Goal: Information Seeking & Learning: Learn about a topic

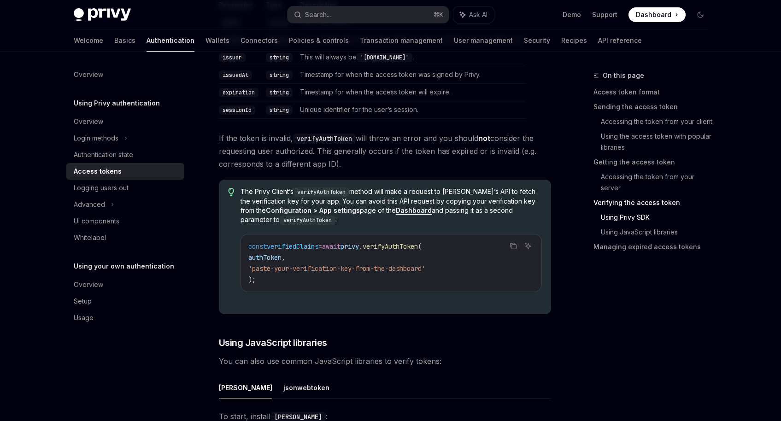
scroll to position [1615, 0]
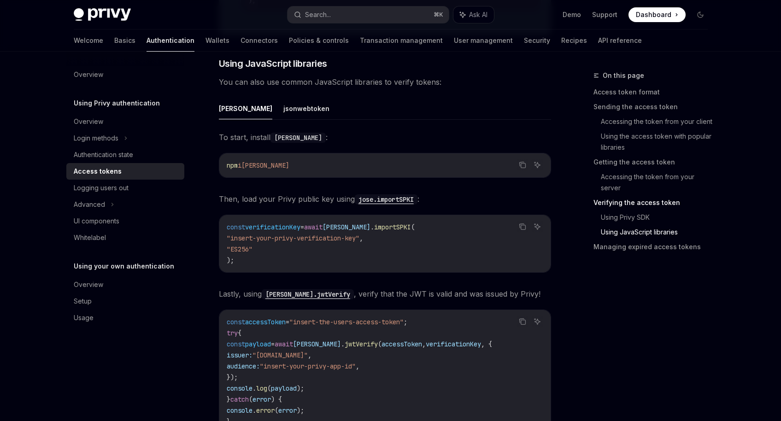
scroll to position [2382, 0]
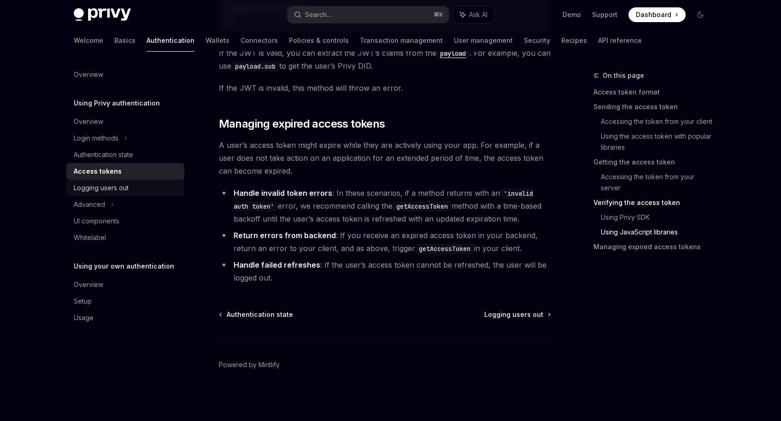
click at [88, 187] on div "Logging users out" at bounding box center [101, 187] width 55 height 11
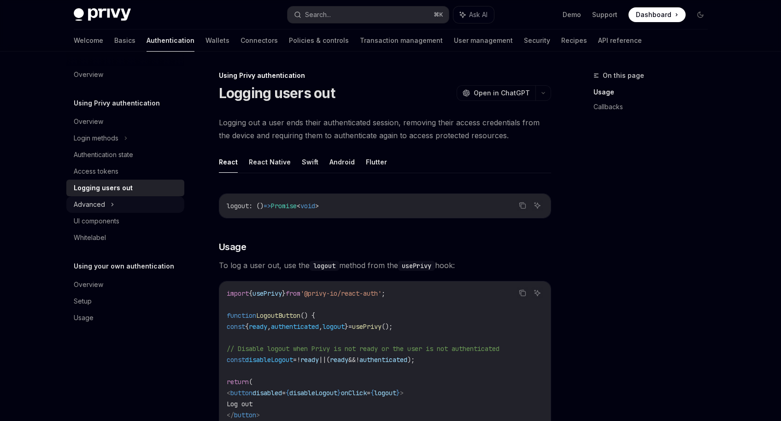
click at [100, 205] on div "Advanced" at bounding box center [89, 204] width 31 height 11
click at [109, 176] on div "Access tokens" at bounding box center [96, 171] width 45 height 11
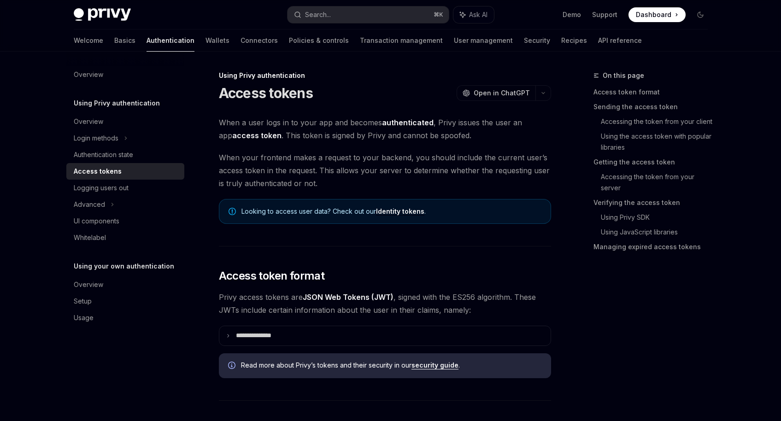
type textarea "*"
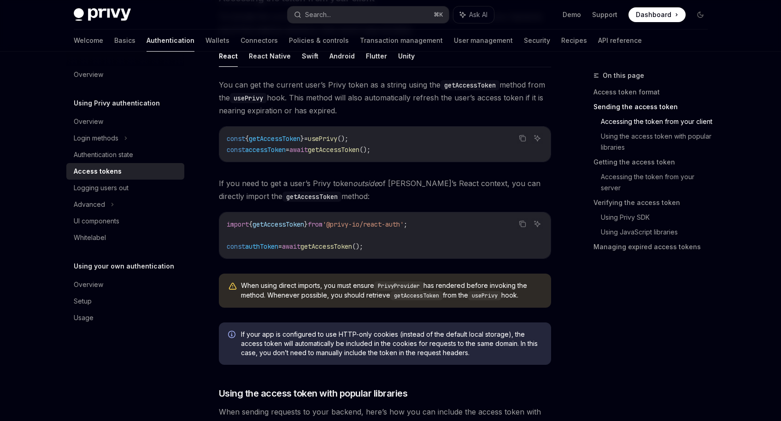
scroll to position [461, 0]
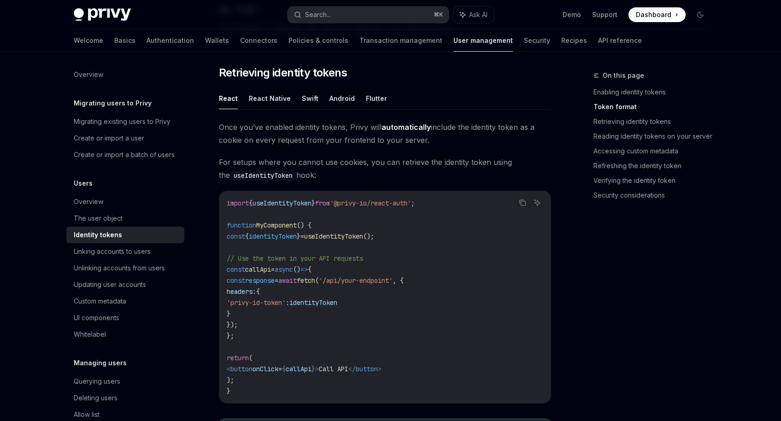
scroll to position [763, 0]
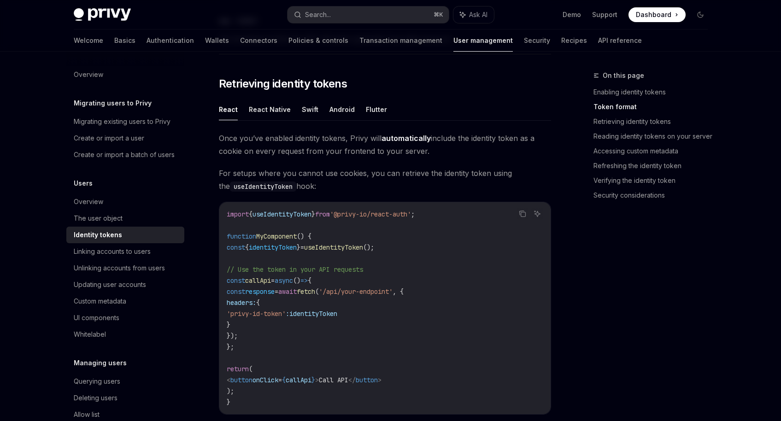
drag, startPoint x: 331, startPoint y: 137, endPoint x: 428, endPoint y: 148, distance: 96.9
click at [428, 148] on span "Once you’ve enabled identity tokens, Privy will automatically include the ident…" at bounding box center [385, 145] width 332 height 26
drag, startPoint x: 428, startPoint y: 148, endPoint x: 303, endPoint y: 140, distance: 124.7
click at [303, 140] on span "Once you’ve enabled identity tokens, Privy will automatically include the ident…" at bounding box center [385, 145] width 332 height 26
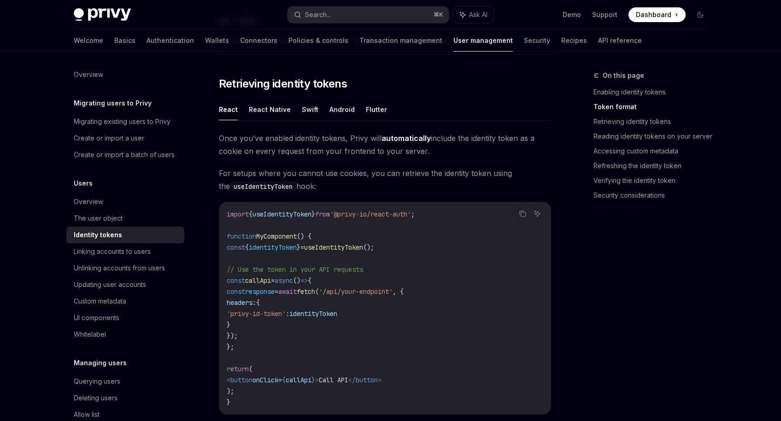
click at [303, 140] on span "Once you’ve enabled identity tokens, Privy will automatically include the ident…" at bounding box center [385, 145] width 332 height 26
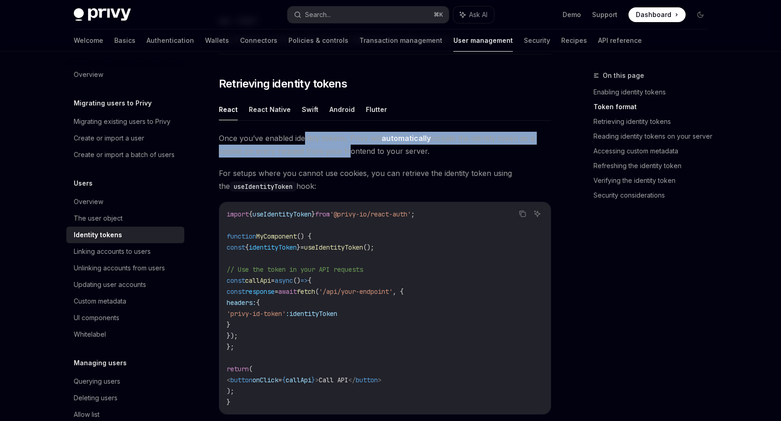
drag, startPoint x: 303, startPoint y: 140, endPoint x: 343, endPoint y: 153, distance: 42.0
click at [343, 153] on span "Once you’ve enabled identity tokens, Privy will automatically include the ident…" at bounding box center [385, 145] width 332 height 26
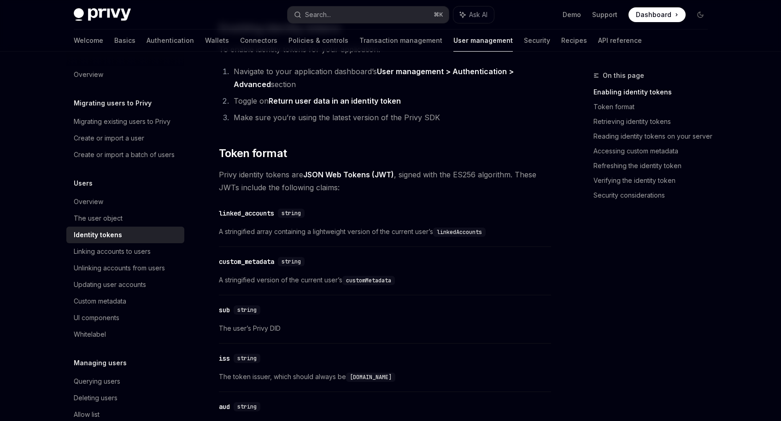
scroll to position [0, 0]
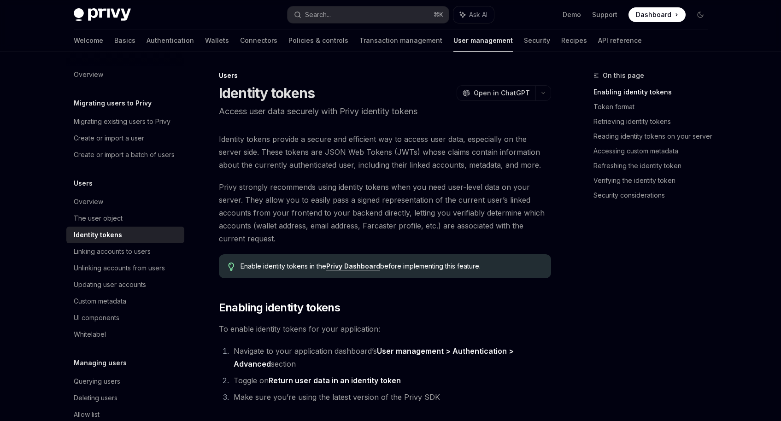
click at [334, 107] on p "Access user data securely with Privy identity tokens" at bounding box center [385, 111] width 332 height 13
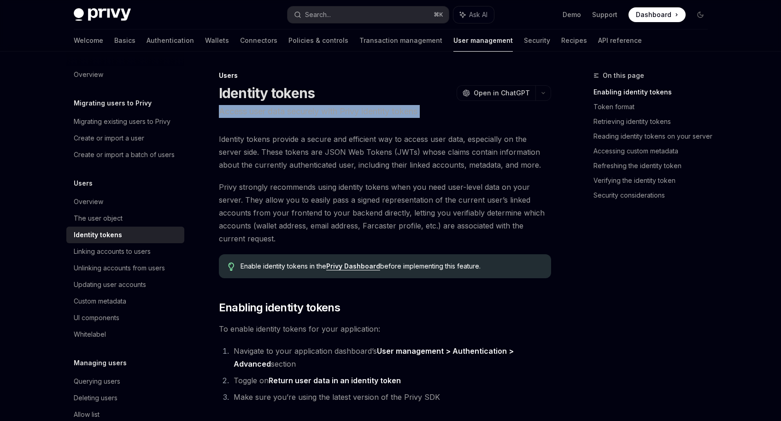
click at [334, 107] on p "Access user data securely with Privy identity tokens" at bounding box center [385, 111] width 332 height 13
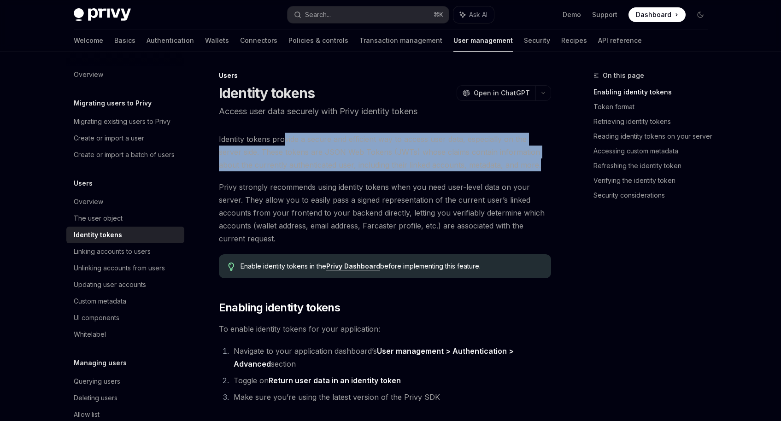
drag, startPoint x: 284, startPoint y: 137, endPoint x: 545, endPoint y: 165, distance: 262.3
click at [545, 165] on span "Identity tokens provide a secure and efficient way to access user data, especia…" at bounding box center [385, 152] width 332 height 39
drag, startPoint x: 516, startPoint y: 168, endPoint x: 375, endPoint y: 135, distance: 144.4
click at [375, 135] on span "Identity tokens provide a secure and efficient way to access user data, especia…" at bounding box center [385, 152] width 332 height 39
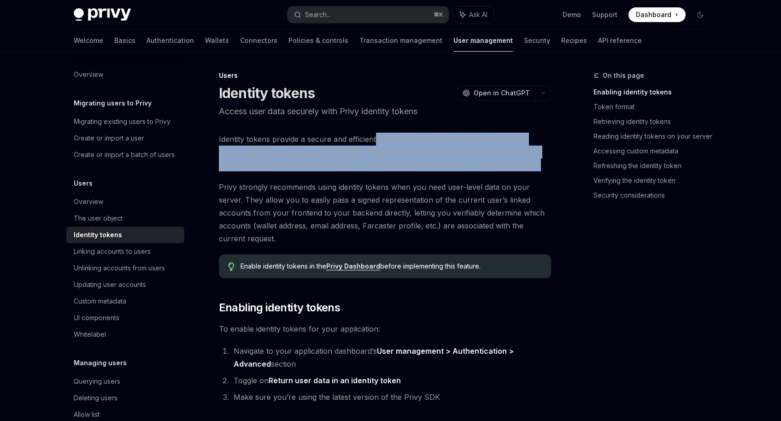
click at [375, 135] on span "Identity tokens provide a secure and efficient way to access user data, especia…" at bounding box center [385, 152] width 332 height 39
drag, startPoint x: 335, startPoint y: 137, endPoint x: 429, endPoint y: 168, distance: 98.5
click at [429, 168] on span "Identity tokens provide a secure and efficient way to access user data, especia…" at bounding box center [385, 152] width 332 height 39
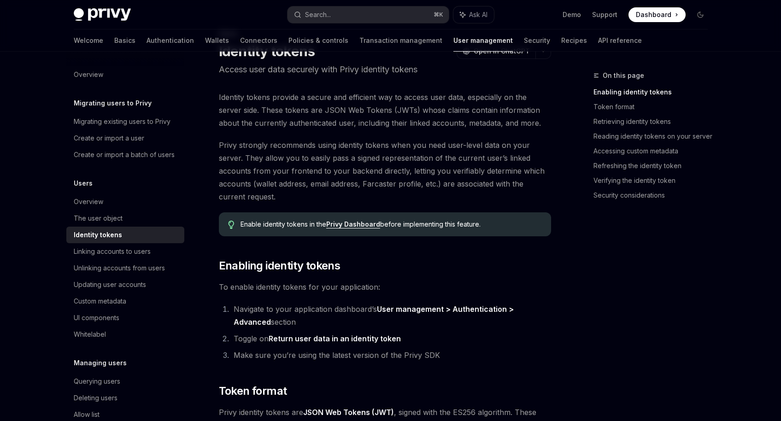
scroll to position [51, 0]
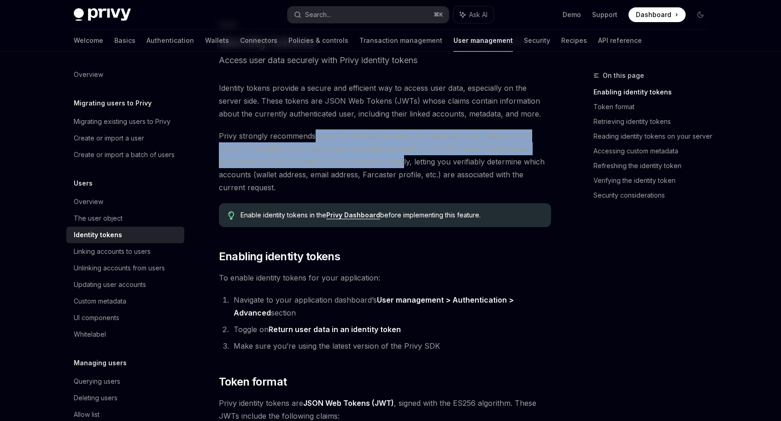
drag, startPoint x: 313, startPoint y: 135, endPoint x: 398, endPoint y: 162, distance: 89.3
click at [398, 162] on span "Privy strongly recommends using identity tokens when you need user-level data o…" at bounding box center [385, 161] width 332 height 65
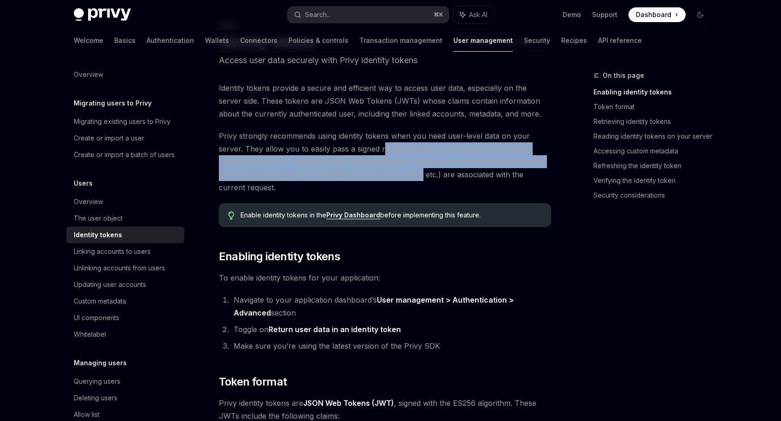
drag, startPoint x: 422, startPoint y: 174, endPoint x: 385, endPoint y: 153, distance: 42.9
click at [385, 153] on span "Privy strongly recommends using identity tokens when you need user-level data o…" at bounding box center [385, 161] width 332 height 65
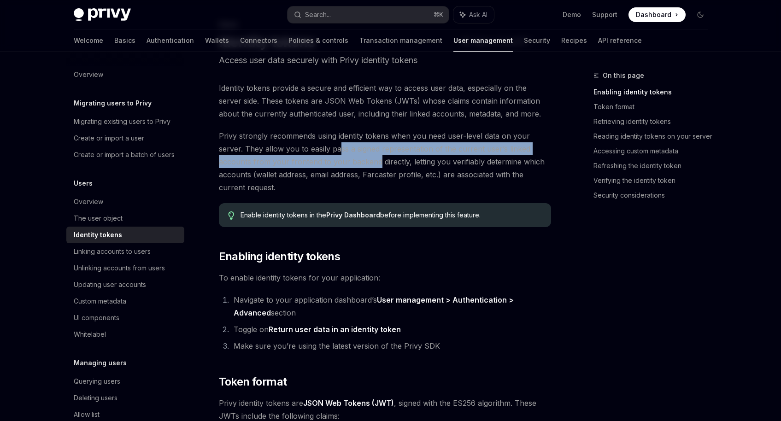
drag, startPoint x: 339, startPoint y: 151, endPoint x: 378, endPoint y: 160, distance: 40.1
click at [378, 160] on span "Privy strongly recommends using identity tokens when you need user-level data o…" at bounding box center [385, 161] width 332 height 65
drag, startPoint x: 405, startPoint y: 161, endPoint x: 366, endPoint y: 147, distance: 41.0
click at [366, 147] on span "Privy strongly recommends using identity tokens when you need user-level data o…" at bounding box center [385, 161] width 332 height 65
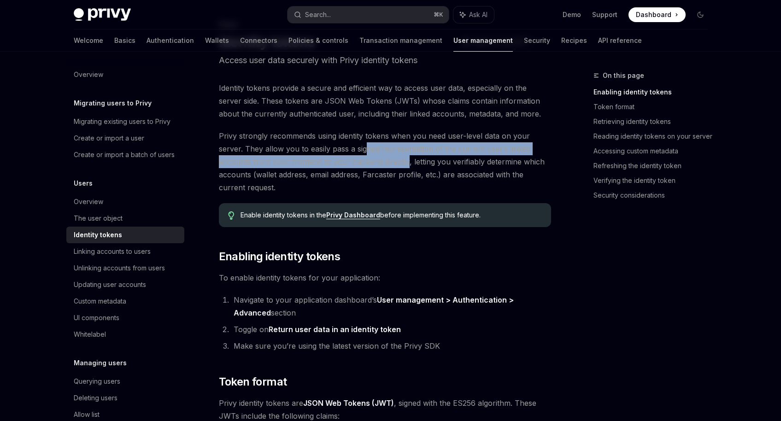
click at [366, 147] on span "Privy strongly recommends using identity tokens when you need user-level data o…" at bounding box center [385, 161] width 332 height 65
drag, startPoint x: 327, startPoint y: 148, endPoint x: 419, endPoint y: 161, distance: 93.0
click at [419, 161] on span "Privy strongly recommends using identity tokens when you need user-level data o…" at bounding box center [385, 161] width 332 height 65
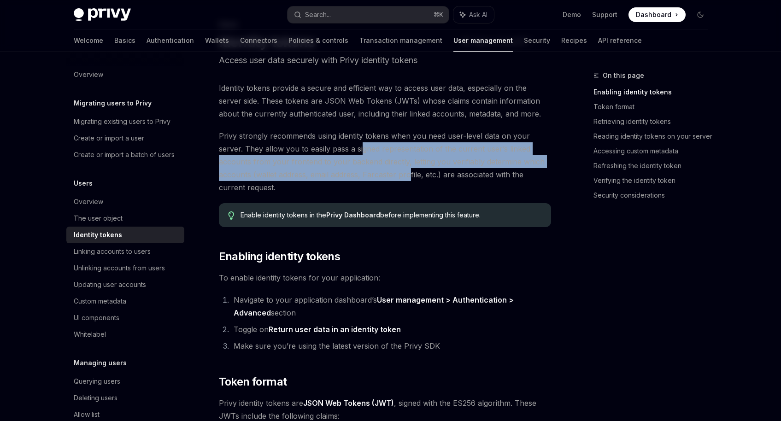
drag, startPoint x: 407, startPoint y: 173, endPoint x: 361, endPoint y: 144, distance: 54.1
click at [361, 144] on span "Privy strongly recommends using identity tokens when you need user-level data o…" at bounding box center [385, 161] width 332 height 65
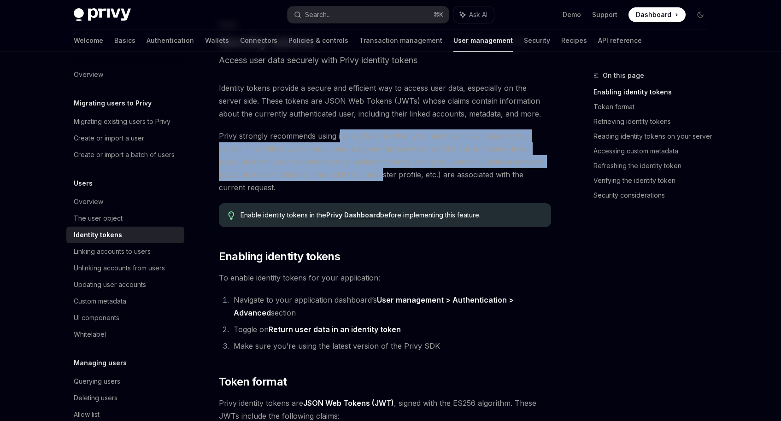
drag, startPoint x: 339, startPoint y: 134, endPoint x: 384, endPoint y: 166, distance: 55.1
click at [384, 166] on span "Privy strongly recommends using identity tokens when you need user-level data o…" at bounding box center [385, 161] width 332 height 65
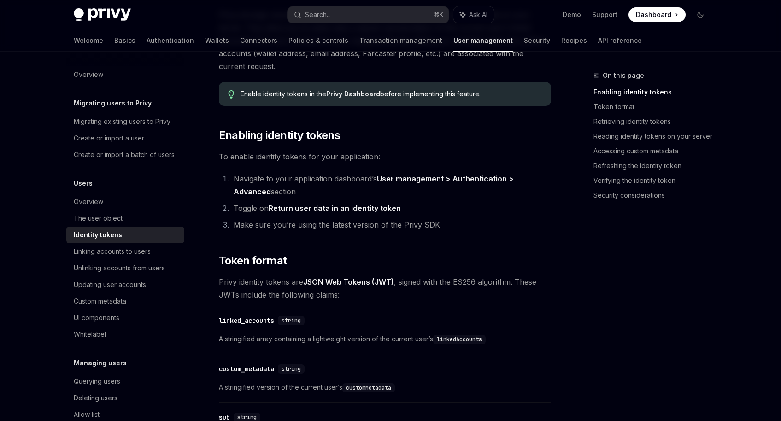
scroll to position [195, 0]
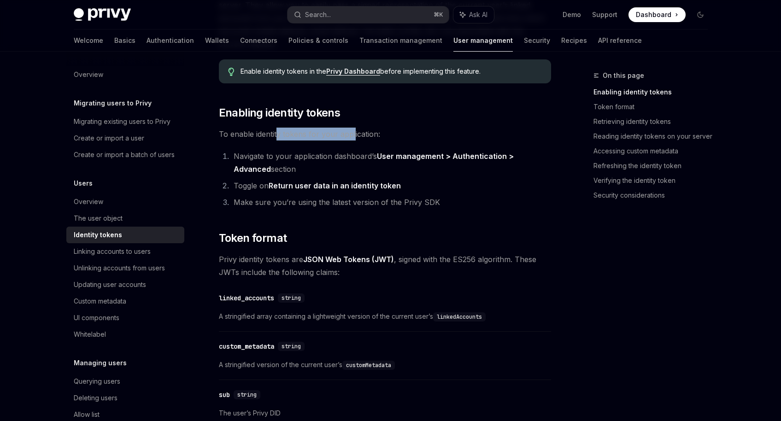
drag, startPoint x: 277, startPoint y: 131, endPoint x: 353, endPoint y: 135, distance: 75.7
click at [353, 135] on span "To enable identity tokens for your application:" at bounding box center [385, 134] width 332 height 13
drag, startPoint x: 266, startPoint y: 157, endPoint x: 343, endPoint y: 160, distance: 77.0
click at [343, 160] on li "Navigate to your application dashboard’s User management > Authentication > Adv…" at bounding box center [391, 163] width 320 height 26
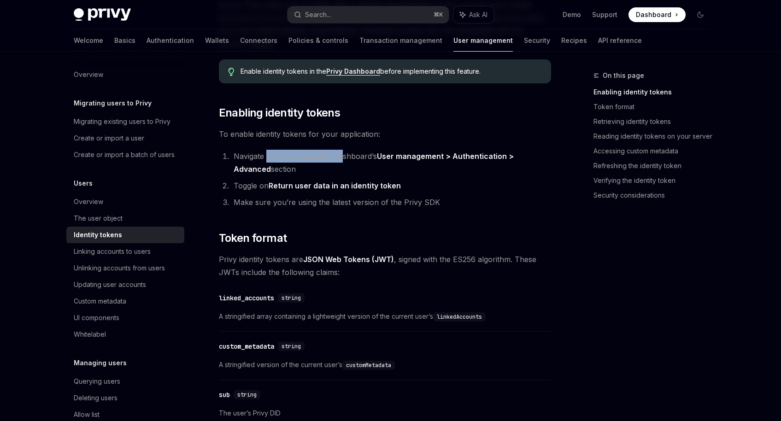
click at [343, 160] on li "Navigate to your application dashboard’s User management > Authentication > Adv…" at bounding box center [391, 163] width 320 height 26
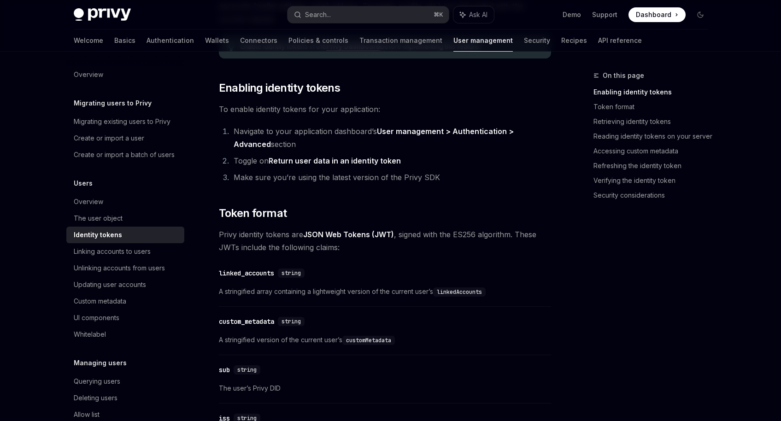
scroll to position [245, 0]
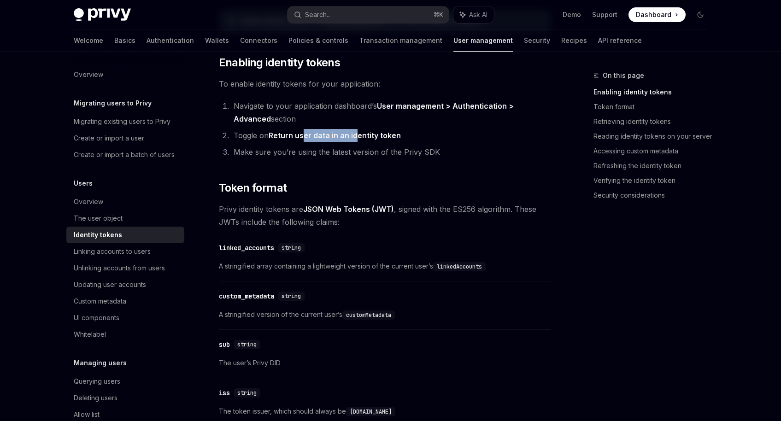
drag, startPoint x: 304, startPoint y: 132, endPoint x: 356, endPoint y: 133, distance: 51.6
click at [356, 133] on strong "Return user data in an identity token" at bounding box center [335, 135] width 132 height 9
drag, startPoint x: 304, startPoint y: 155, endPoint x: 354, endPoint y: 158, distance: 49.8
click at [354, 158] on li "Make sure you’re using the latest version of the Privy SDK" at bounding box center [391, 152] width 320 height 13
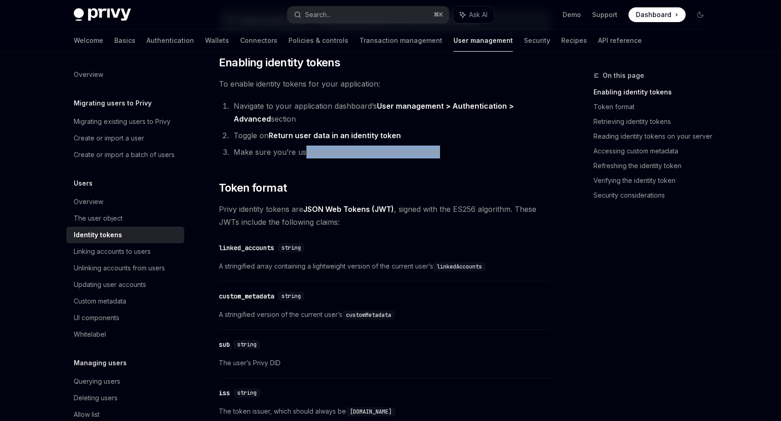
click at [354, 158] on li "Make sure you’re using the latest version of the Privy SDK" at bounding box center [391, 152] width 320 height 13
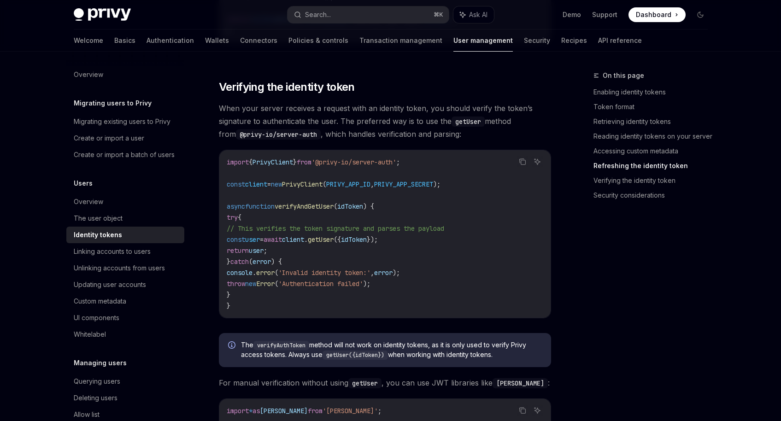
scroll to position [2417, 0]
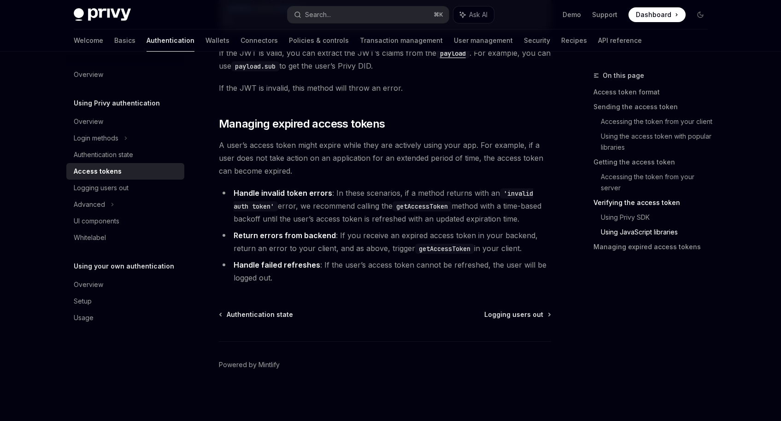
scroll to position [2382, 0]
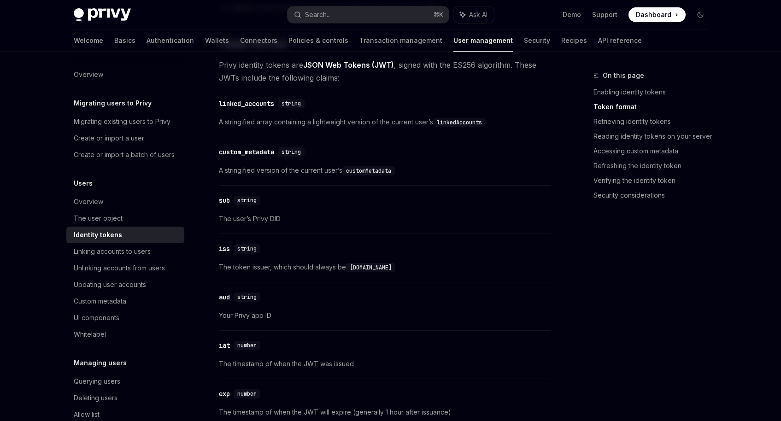
scroll to position [383, 0]
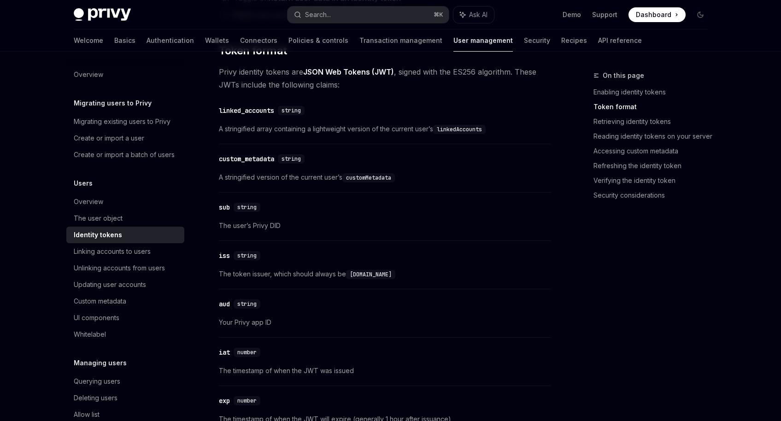
click at [365, 175] on code "customMetadata" at bounding box center [368, 177] width 53 height 9
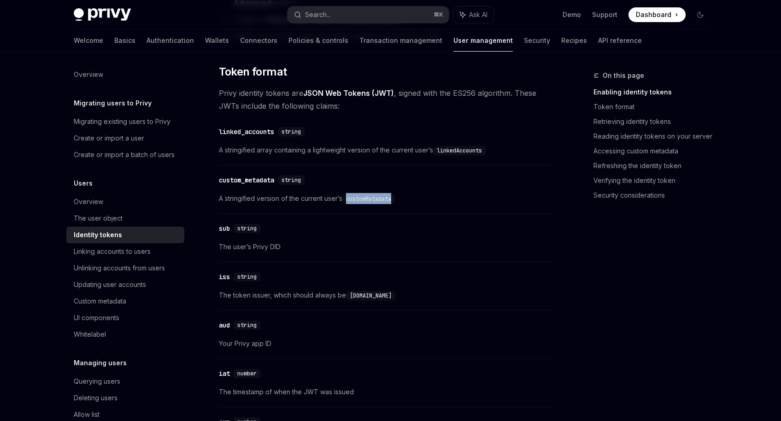
scroll to position [336, 0]
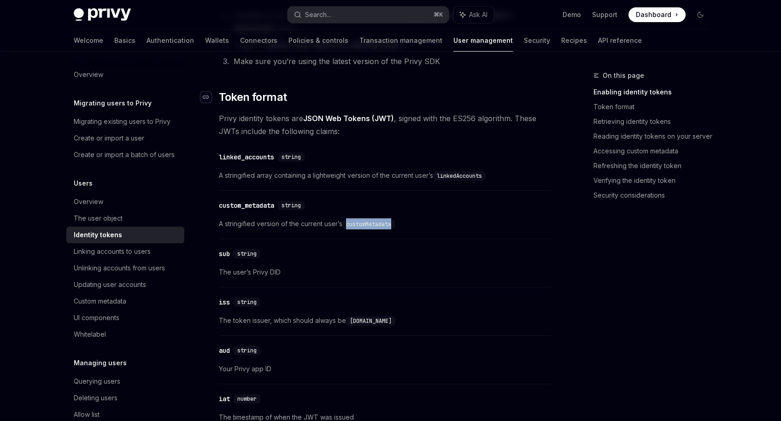
click at [204, 95] on icon "Navigate to header" at bounding box center [206, 97] width 6 height 6
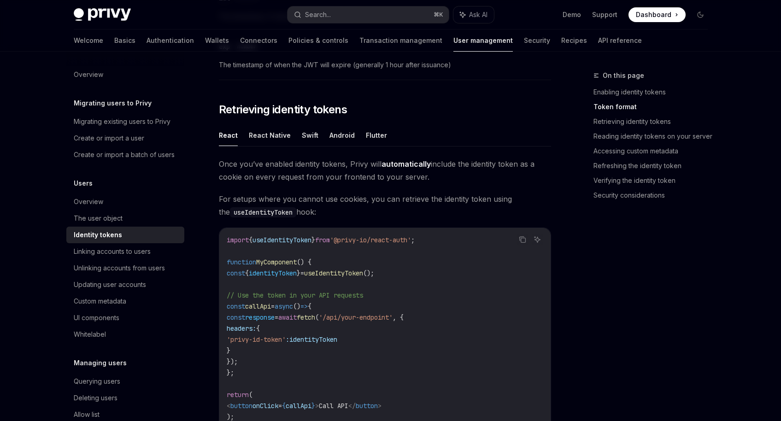
scroll to position [731, 0]
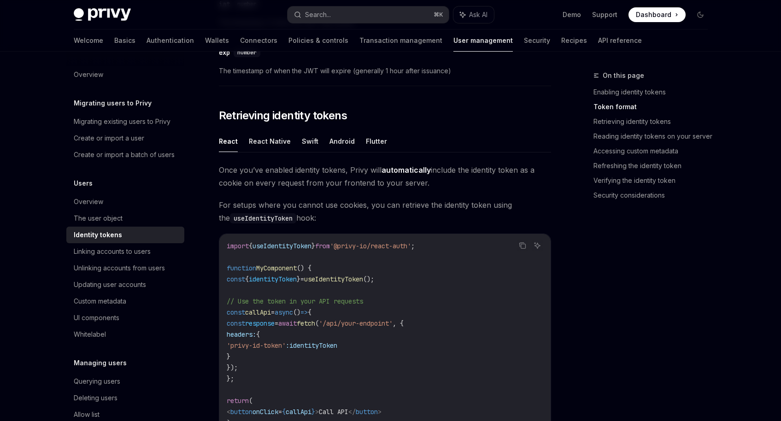
drag, startPoint x: 247, startPoint y: 170, endPoint x: 459, endPoint y: 180, distance: 211.8
click at [459, 180] on span "Once you’ve enabled identity tokens, Privy will automatically include the ident…" at bounding box center [385, 177] width 332 height 26
drag, startPoint x: 436, startPoint y: 180, endPoint x: 218, endPoint y: 168, distance: 218.3
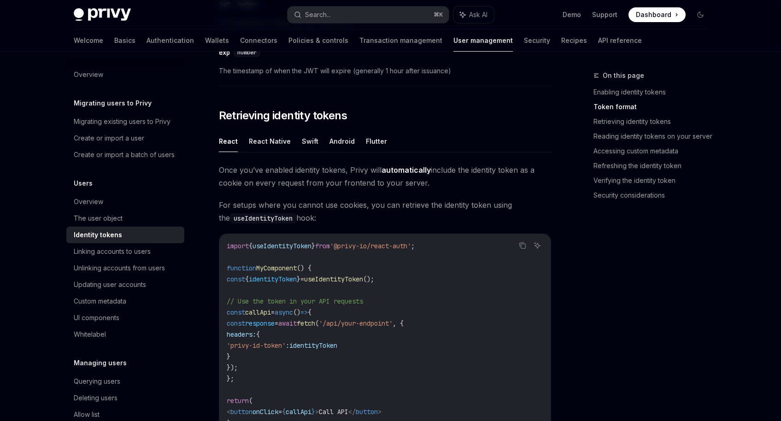
drag, startPoint x: 218, startPoint y: 168, endPoint x: 423, endPoint y: 181, distance: 205.1
click at [423, 181] on span "Once you’ve enabled identity tokens, Privy will automatically include the ident…" at bounding box center [385, 177] width 332 height 26
drag, startPoint x: 430, startPoint y: 182, endPoint x: 212, endPoint y: 167, distance: 218.5
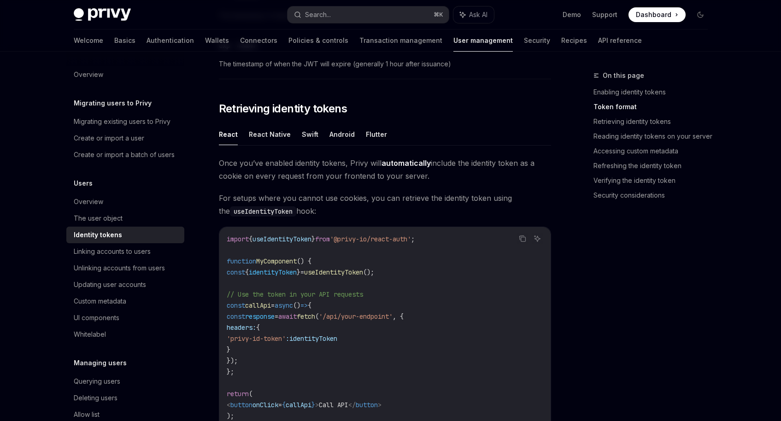
scroll to position [735, 0]
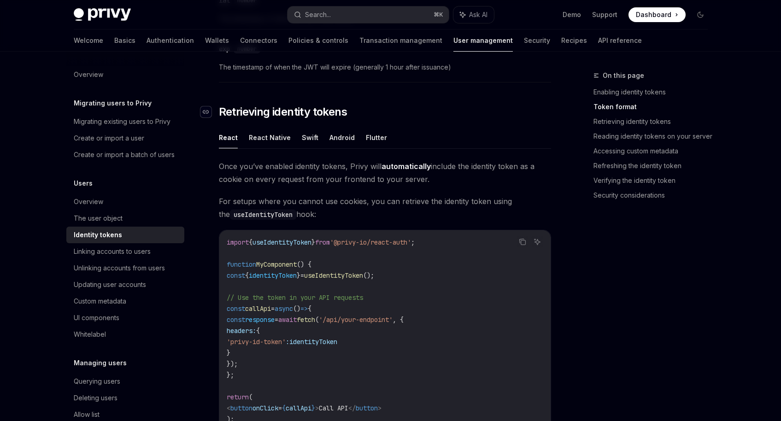
click at [205, 111] on icon "Navigate to header" at bounding box center [206, 112] width 6 height 6
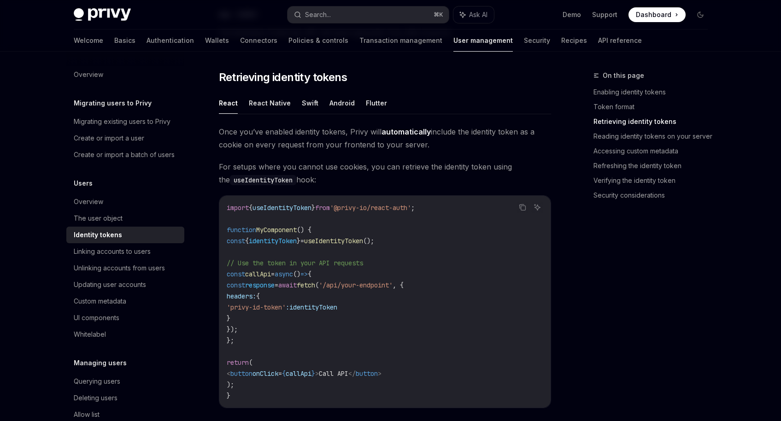
click at [586, 118] on div "On this page Enabling identity tokens Token format Retrieving identity tokens R…" at bounding box center [645, 140] width 140 height 140
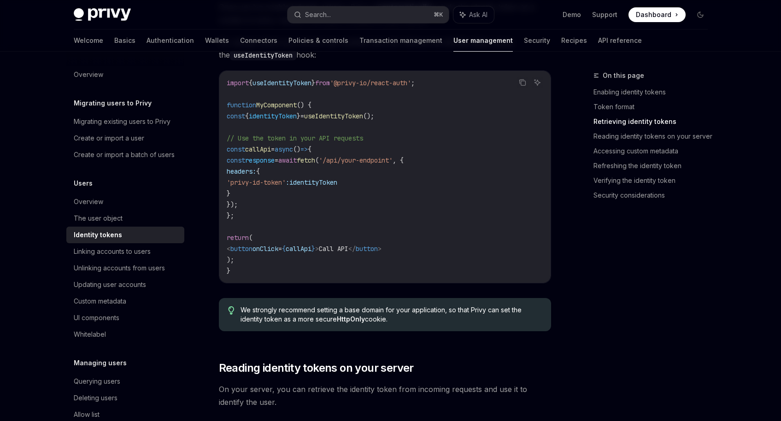
scroll to position [946, 0]
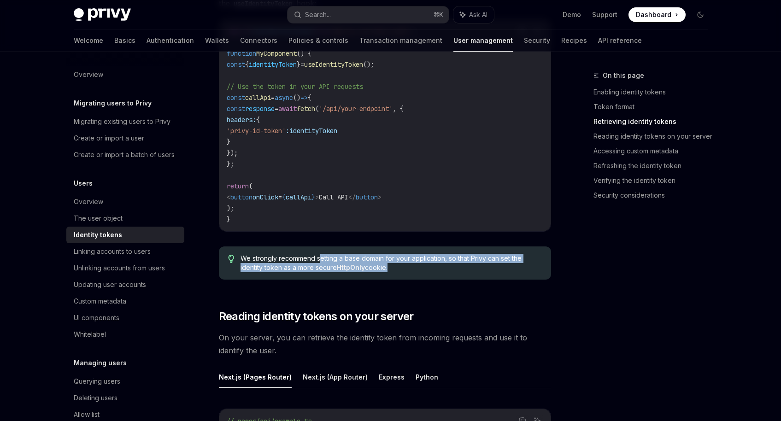
drag, startPoint x: 321, startPoint y: 257, endPoint x: 388, endPoint y: 265, distance: 67.9
click at [388, 265] on span "We strongly recommend setting a base domain for your application, so that Privy…" at bounding box center [391, 263] width 301 height 18
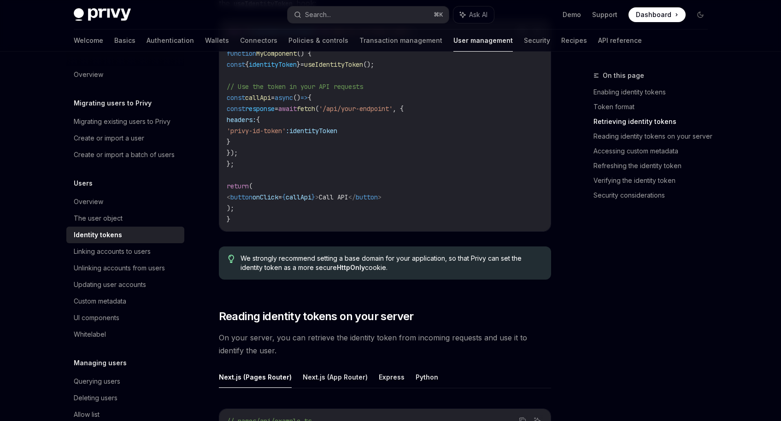
drag, startPoint x: 393, startPoint y: 265, endPoint x: 313, endPoint y: 257, distance: 80.6
click at [313, 257] on span "We strongly recommend setting a base domain for your application, so that Privy…" at bounding box center [391, 263] width 301 height 18
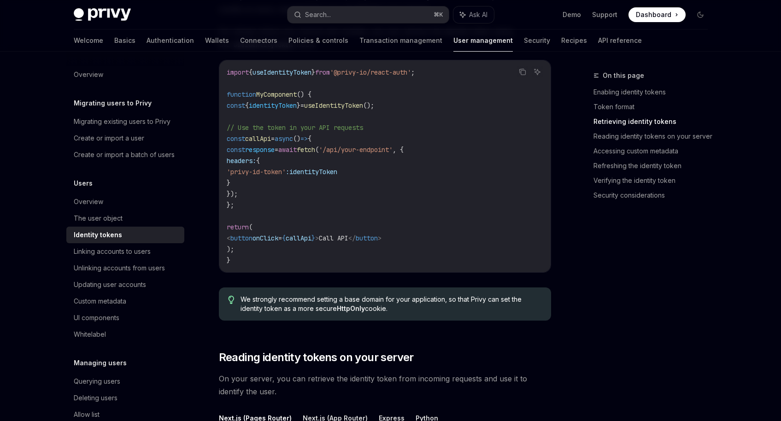
scroll to position [906, 0]
drag, startPoint x: 338, startPoint y: 307, endPoint x: 365, endPoint y: 310, distance: 26.9
click at [365, 310] on strong "HttpOnly" at bounding box center [351, 308] width 28 height 8
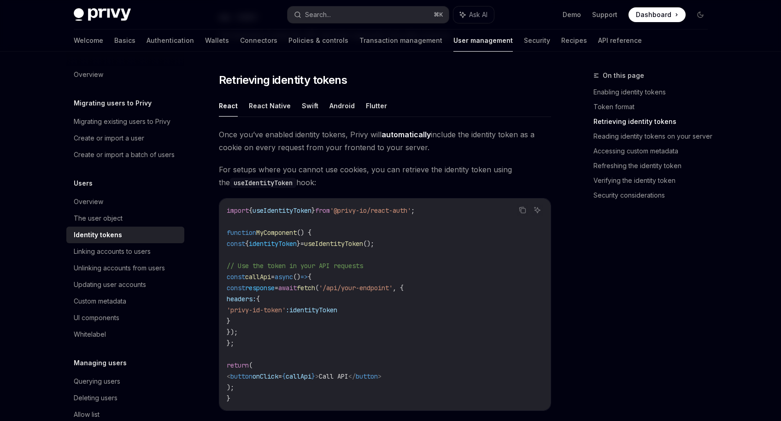
scroll to position [752, 0]
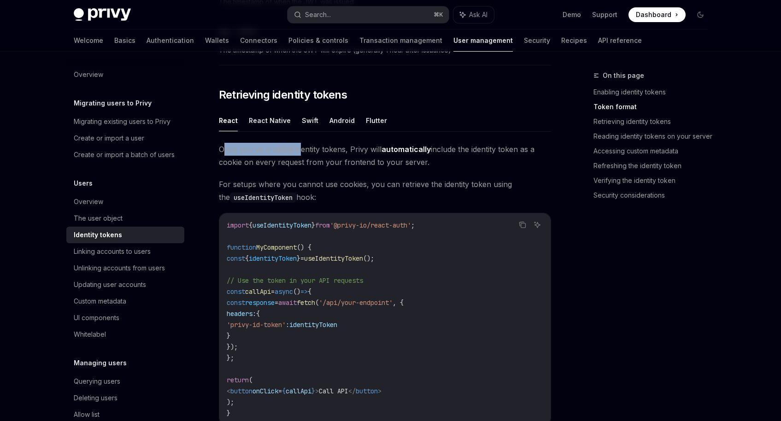
drag, startPoint x: 223, startPoint y: 147, endPoint x: 301, endPoint y: 150, distance: 77.9
click at [301, 150] on span "Once you’ve enabled identity tokens, Privy will automatically include the ident…" at bounding box center [385, 156] width 332 height 26
click at [202, 92] on div "Navigate to header" at bounding box center [205, 94] width 11 height 11
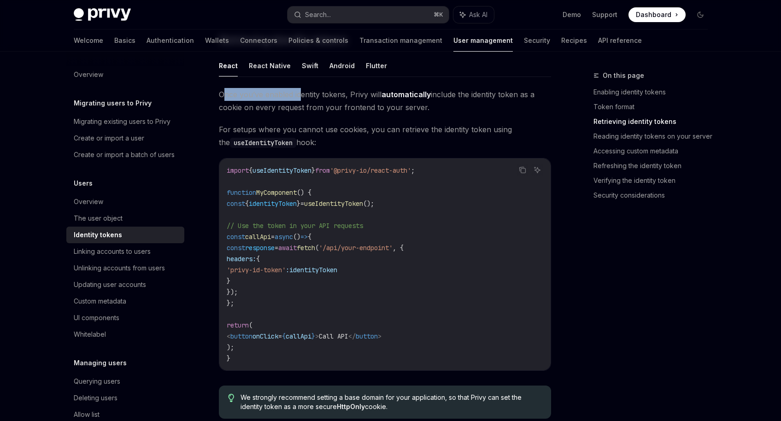
scroll to position [806, 0]
drag, startPoint x: 257, startPoint y: 302, endPoint x: 244, endPoint y: 255, distance: 48.9
click at [244, 255] on code "import { useIdentityToken } from '@privy-io/react-auth' ; function MyComponent …" at bounding box center [385, 264] width 317 height 199
click at [244, 255] on span "headers:" at bounding box center [241, 259] width 29 height 8
drag, startPoint x: 224, startPoint y: 129, endPoint x: 342, endPoint y: 142, distance: 119.2
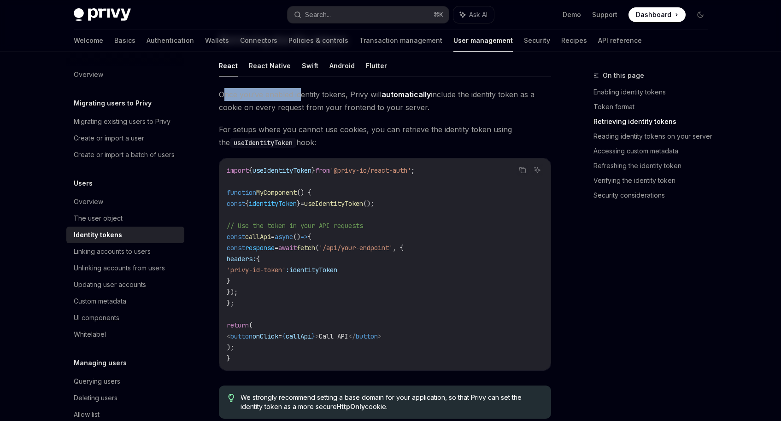
click at [342, 142] on span "For setups where you cannot use cookies, you can retrieve the identity token us…" at bounding box center [385, 136] width 332 height 26
drag, startPoint x: 324, startPoint y: 142, endPoint x: 218, endPoint y: 126, distance: 106.3
click at [219, 126] on span "For setups where you cannot use cookies, you can retrieve the identity token us…" at bounding box center [385, 136] width 332 height 26
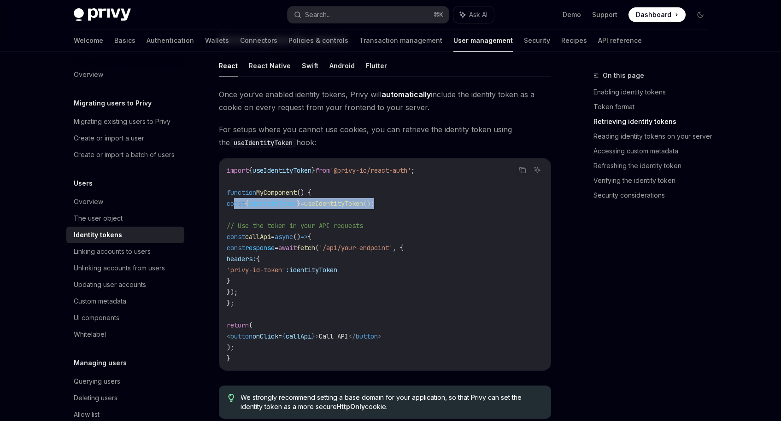
drag, startPoint x: 235, startPoint y: 204, endPoint x: 412, endPoint y: 202, distance: 177.0
click at [412, 202] on code "import { useIdentityToken } from '@privy-io/react-auth' ; function MyComponent …" at bounding box center [385, 264] width 317 height 199
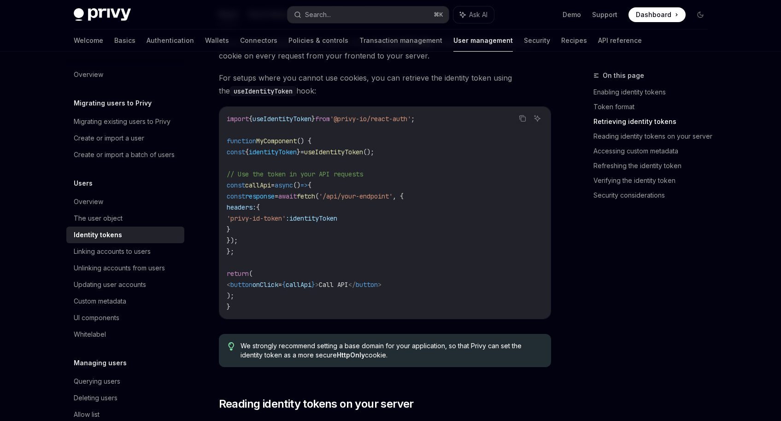
scroll to position [877, 0]
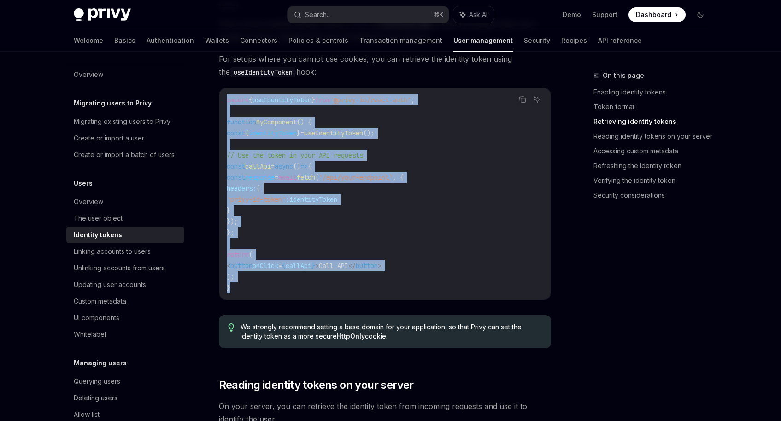
drag, startPoint x: 257, startPoint y: 283, endPoint x: 229, endPoint y: 83, distance: 202.0
click at [229, 83] on div "Once you’ve enabled identity tokens, Privy will automatically include the ident…" at bounding box center [385, 187] width 332 height 338
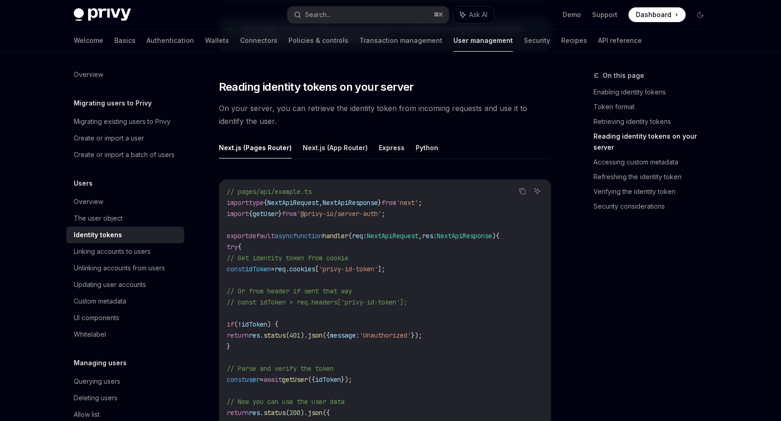
scroll to position [1187, 0]
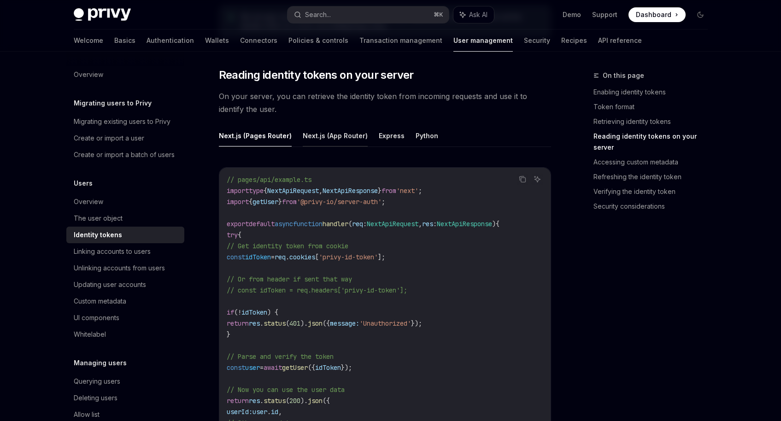
click at [343, 140] on button "Next.js (App Router)" at bounding box center [335, 136] width 65 height 22
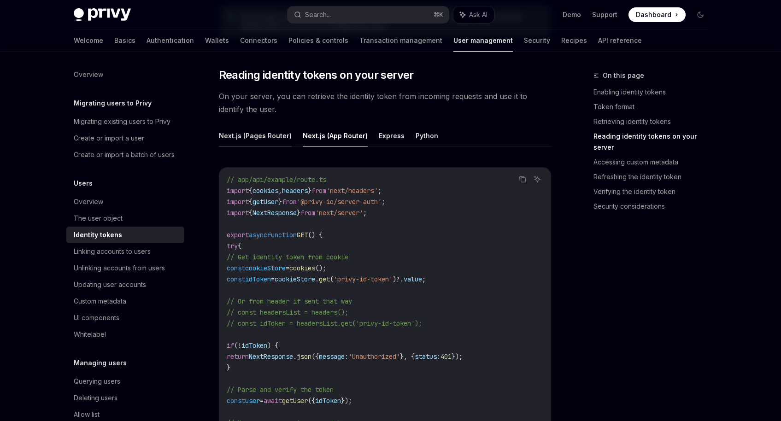
click at [256, 138] on button "Next.js (Pages Router)" at bounding box center [255, 136] width 73 height 22
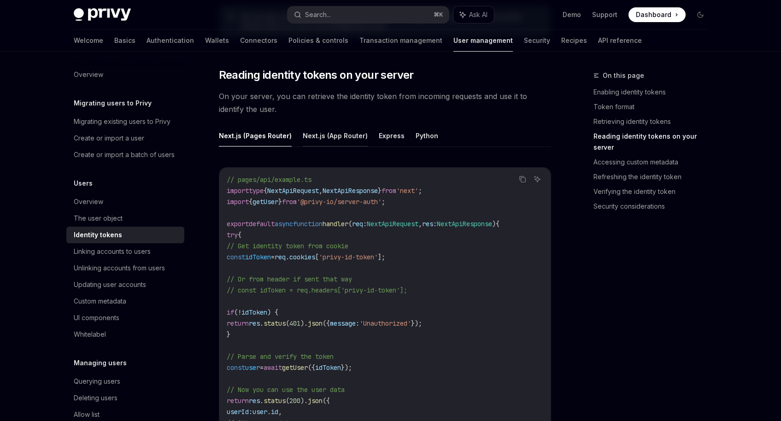
click at [313, 141] on button "Next.js (App Router)" at bounding box center [335, 136] width 65 height 22
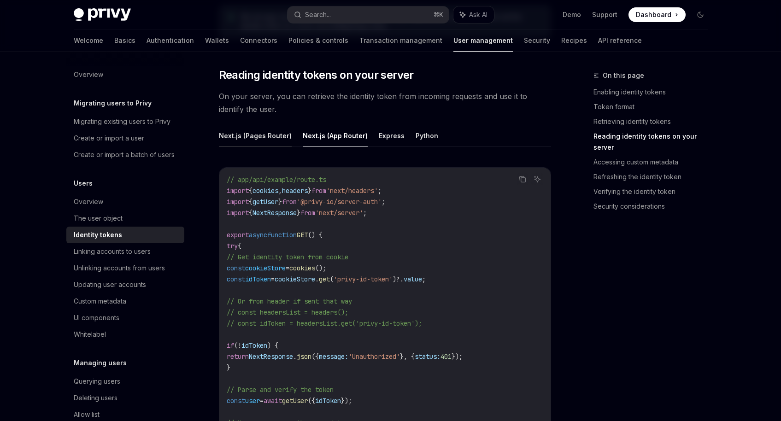
click at [258, 139] on button "Next.js (Pages Router)" at bounding box center [255, 136] width 73 height 22
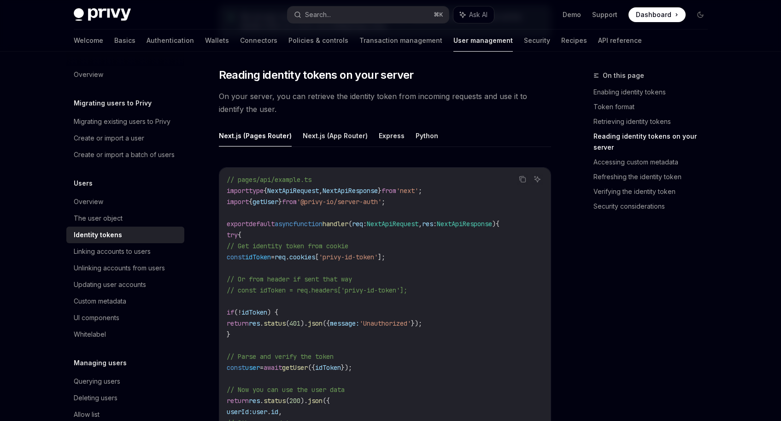
scroll to position [1224, 0]
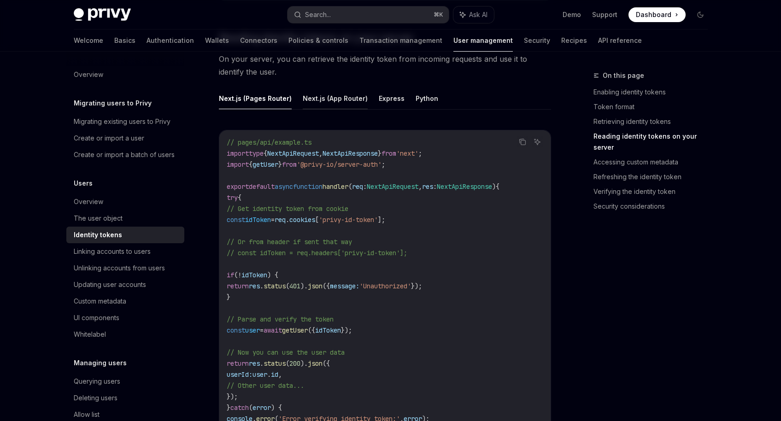
click at [333, 95] on button "Next.js (App Router)" at bounding box center [335, 99] width 65 height 22
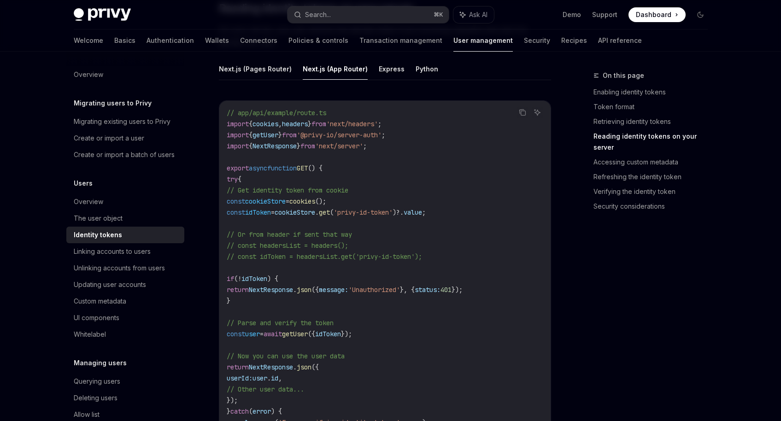
scroll to position [1252, 0]
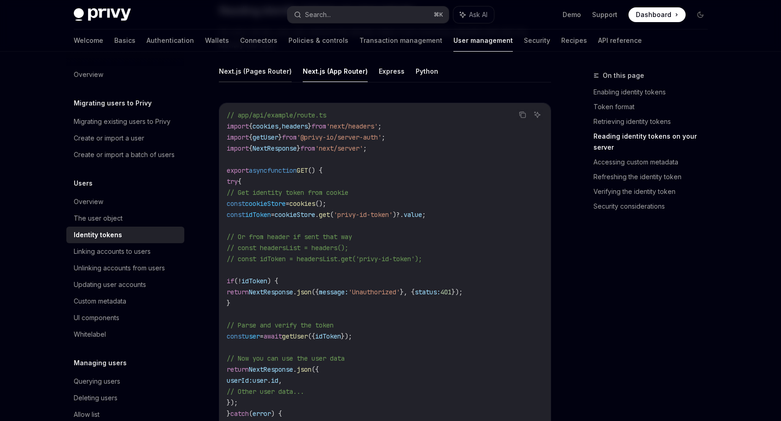
click at [246, 76] on button "Next.js (Pages Router)" at bounding box center [255, 71] width 73 height 22
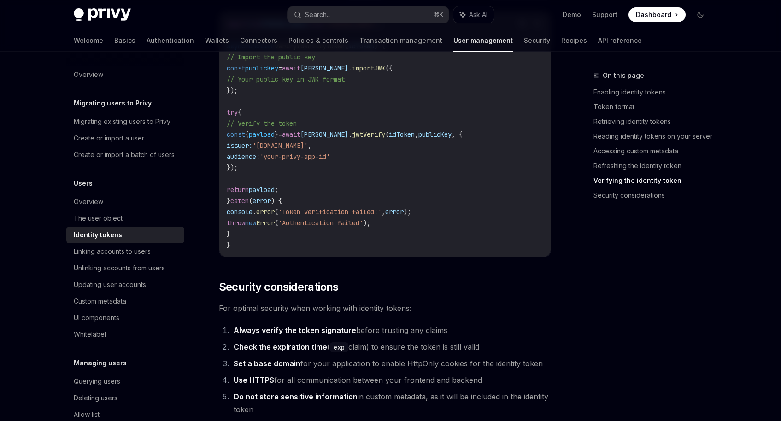
scroll to position [2972, 0]
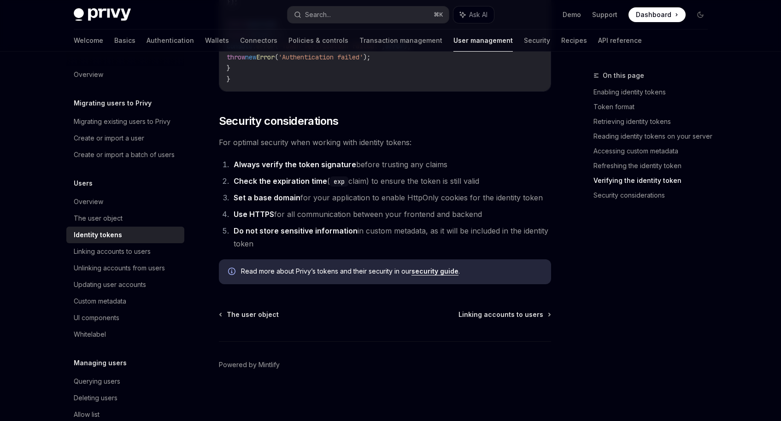
click at [310, 165] on strong "Always verify the token signature" at bounding box center [295, 164] width 123 height 9
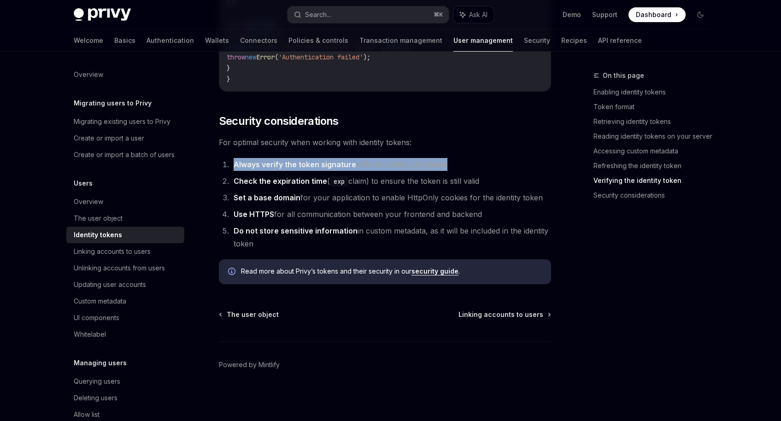
click at [310, 165] on strong "Always verify the token signature" at bounding box center [295, 164] width 123 height 9
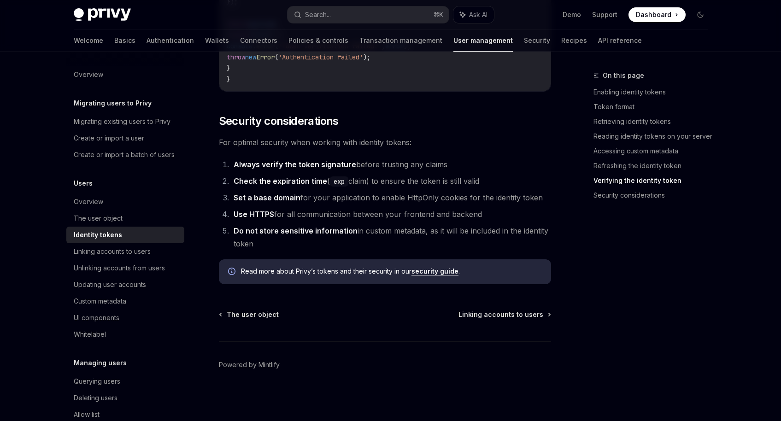
click at [297, 180] on strong "Check the expiration time" at bounding box center [281, 181] width 94 height 9
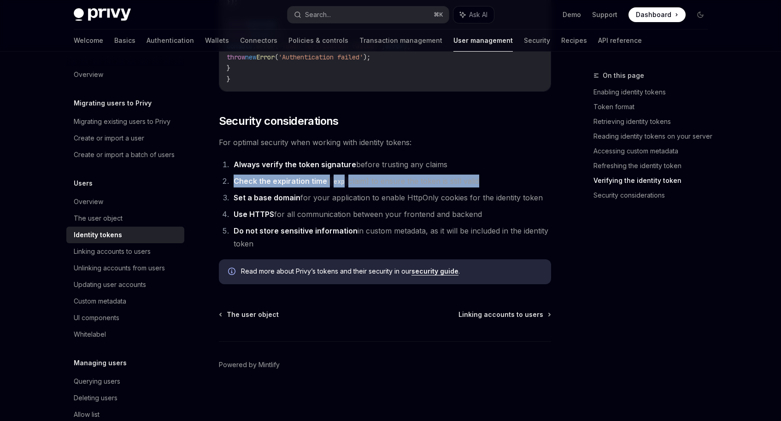
click at [297, 180] on strong "Check the expiration time" at bounding box center [281, 181] width 94 height 9
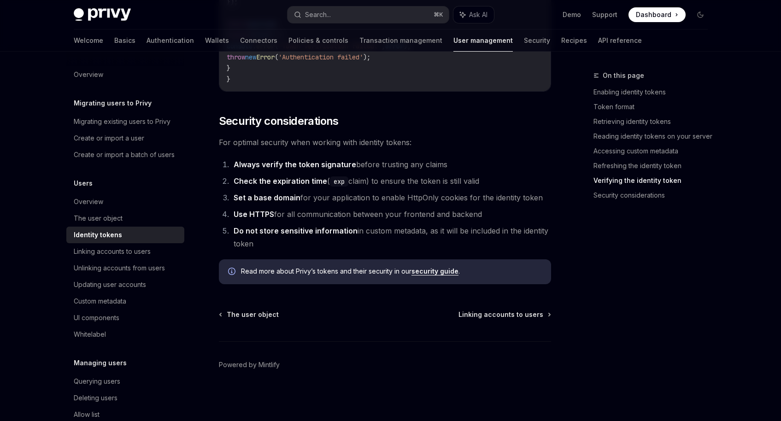
click at [291, 198] on strong "Set a base domain" at bounding box center [267, 197] width 67 height 9
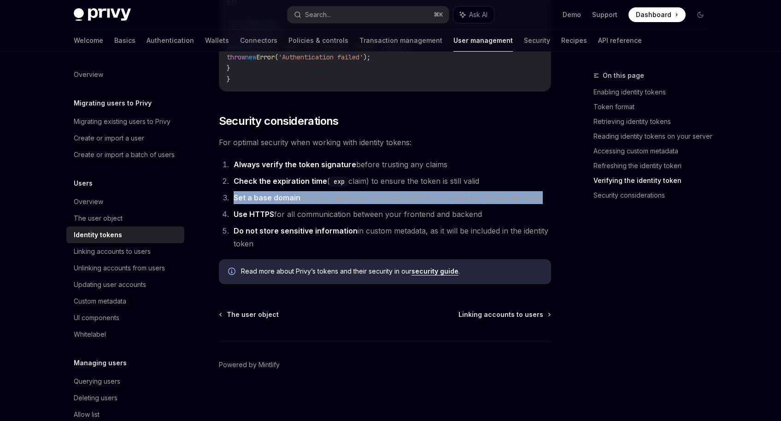
click at [291, 198] on strong "Set a base domain" at bounding box center [267, 197] width 67 height 9
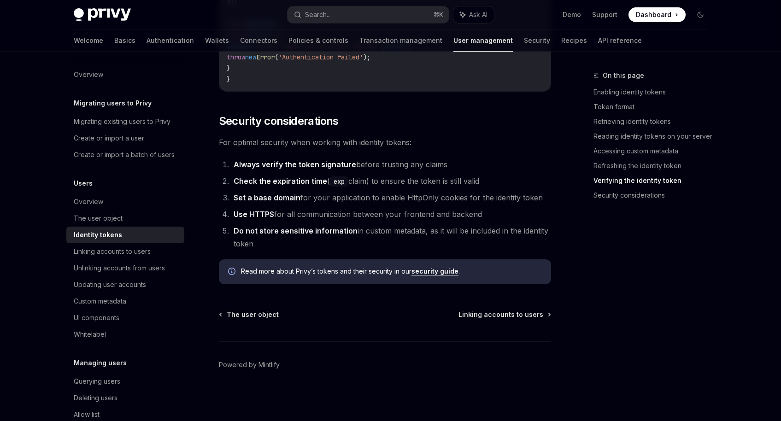
click at [295, 212] on li "Use HTTPS for all communication between your frontend and backend" at bounding box center [391, 214] width 320 height 13
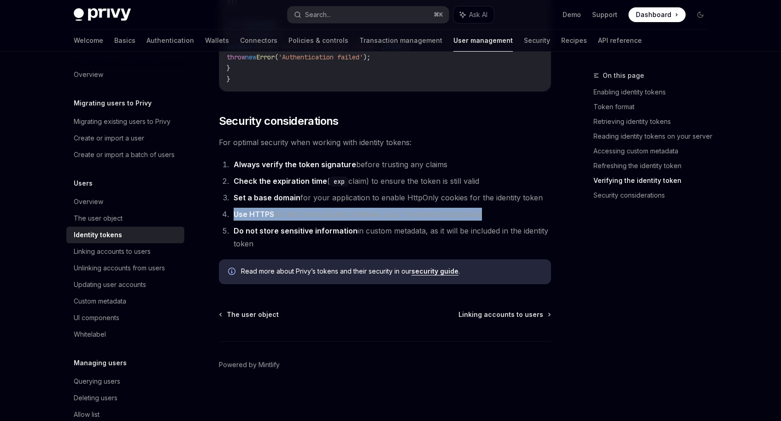
click at [295, 212] on li "Use HTTPS for all communication between your frontend and backend" at bounding box center [391, 214] width 320 height 13
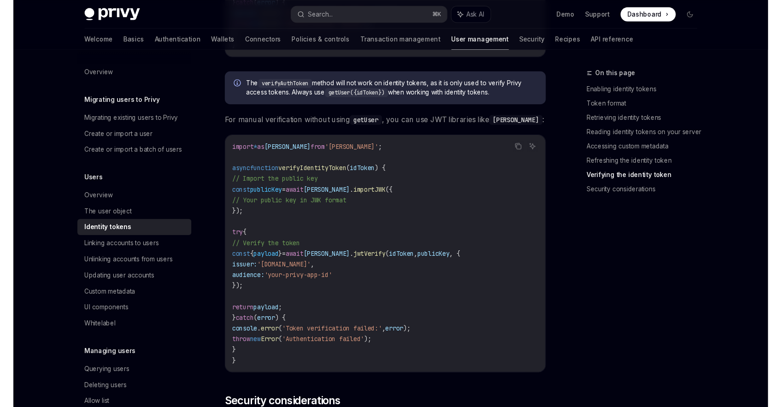
scroll to position [2670, 0]
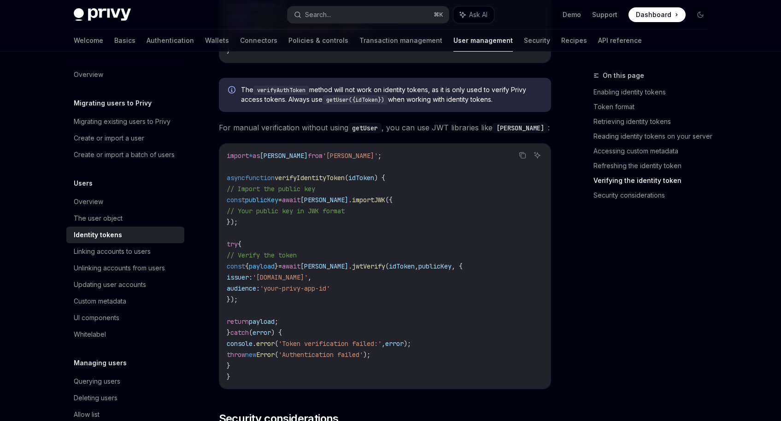
click at [355, 176] on code "import * as jose from 'jose' ; async function verifyIdentityToken ( idToken ) {…" at bounding box center [385, 266] width 317 height 232
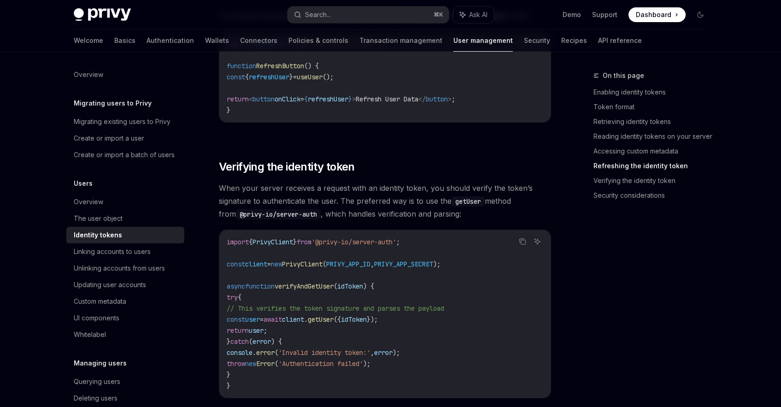
scroll to position [2570, 0]
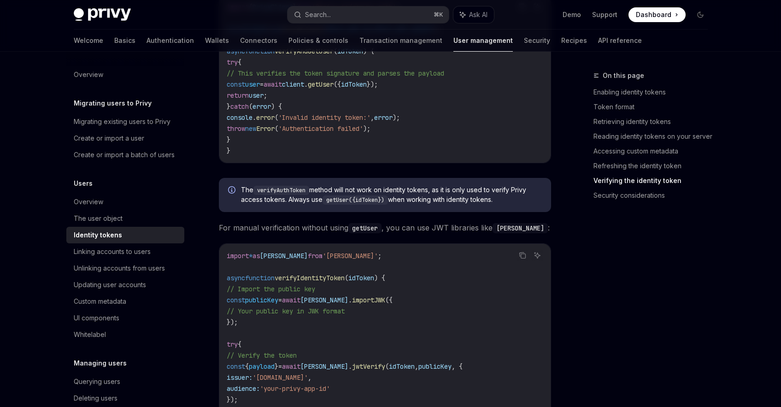
click at [362, 231] on code "getUser" at bounding box center [364, 228] width 33 height 10
copy code "getUser"
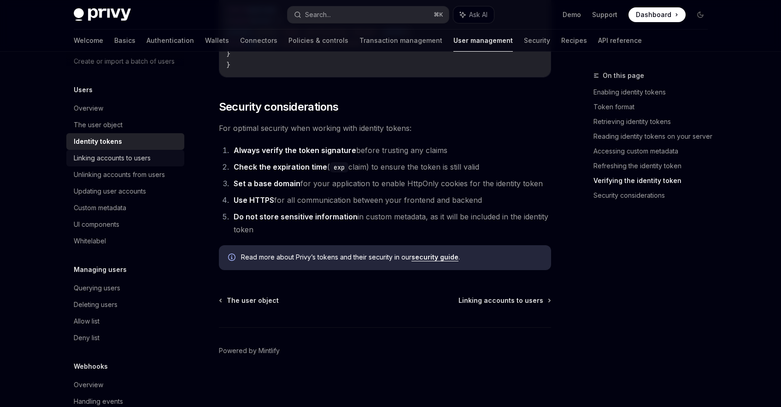
scroll to position [103, 0]
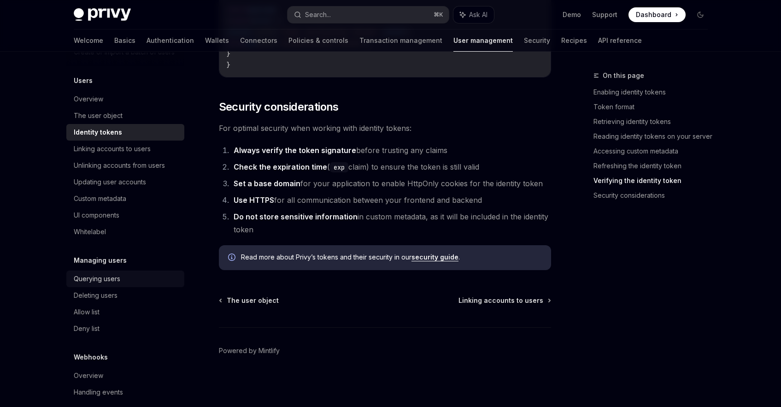
click at [105, 281] on div "Querying users" at bounding box center [97, 278] width 47 height 11
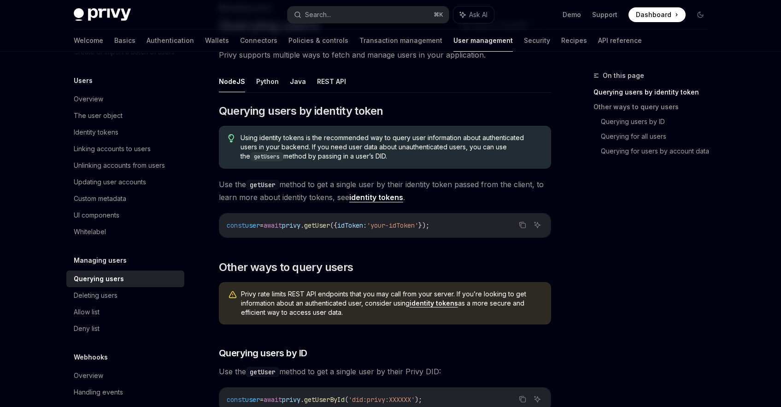
scroll to position [71, 0]
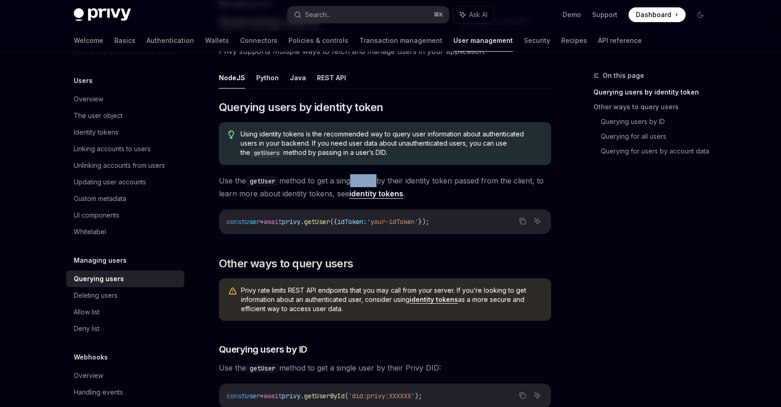
drag, startPoint x: 349, startPoint y: 182, endPoint x: 379, endPoint y: 182, distance: 30.0
click at [379, 182] on span "Use the getUser method to get a single user by their identity token passed from…" at bounding box center [385, 187] width 332 height 26
drag, startPoint x: 353, startPoint y: 182, endPoint x: 500, endPoint y: 181, distance: 147.5
click at [500, 181] on span "Use the getUser method to get a single user by their identity token passed from…" at bounding box center [385, 187] width 332 height 26
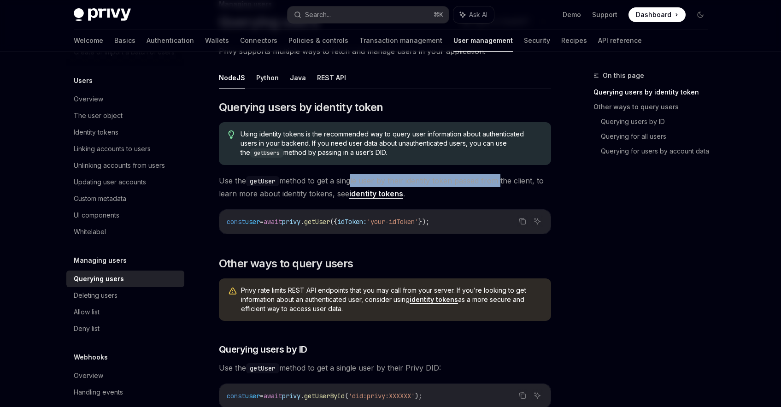
click at [500, 181] on span "Use the getUser method to get a single user by their identity token passed from…" at bounding box center [385, 187] width 332 height 26
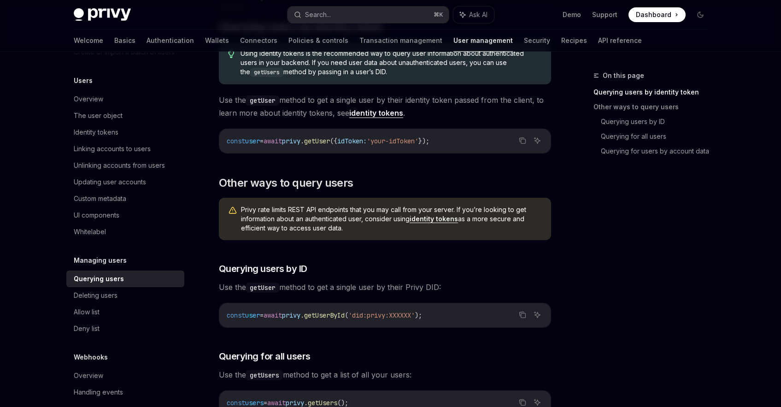
scroll to position [153, 0]
drag, startPoint x: 279, startPoint y: 206, endPoint x: 313, endPoint y: 207, distance: 34.1
click at [313, 207] on span "Privy rate limits REST API endpoints that you may call from your server. If you…" at bounding box center [391, 219] width 301 height 28
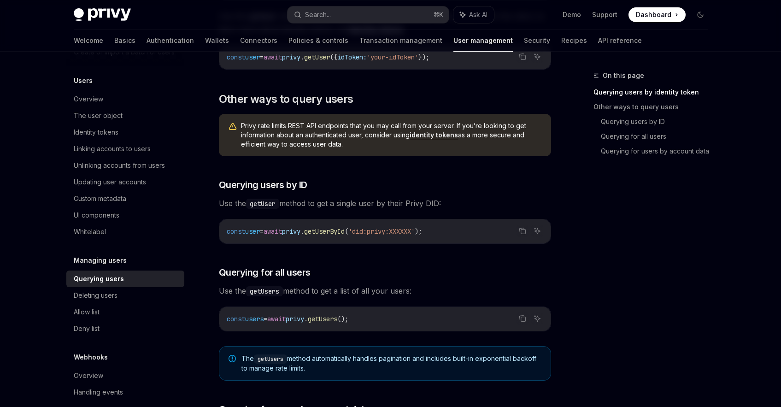
scroll to position [254, 0]
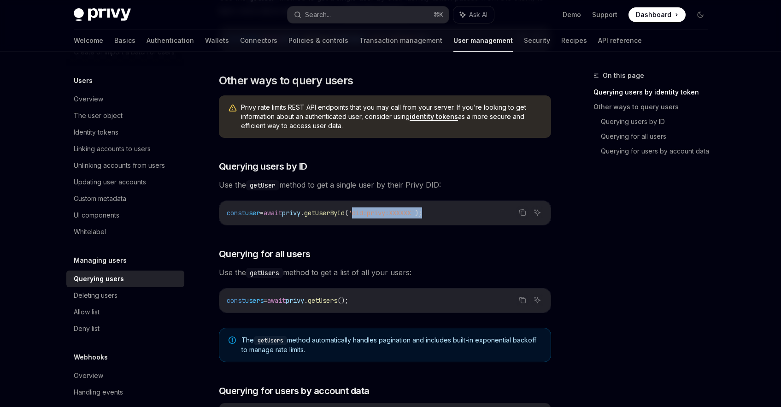
drag, startPoint x: 372, startPoint y: 211, endPoint x: 418, endPoint y: 219, distance: 46.0
click at [418, 219] on div "const user = await privy . getUserById ( 'did:privy:XXXXXX' );" at bounding box center [384, 213] width 331 height 24
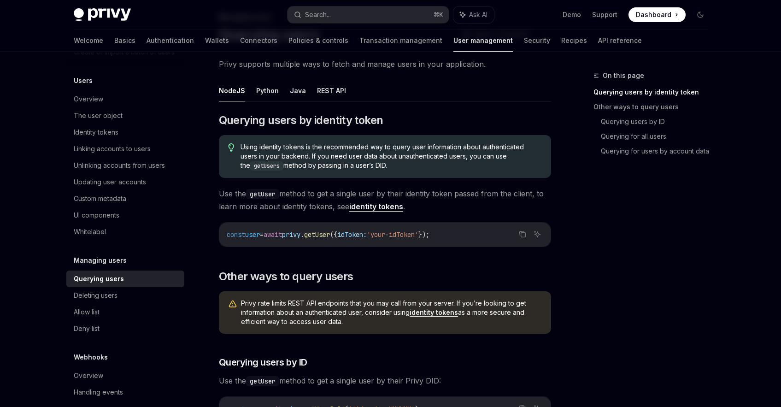
scroll to position [0, 0]
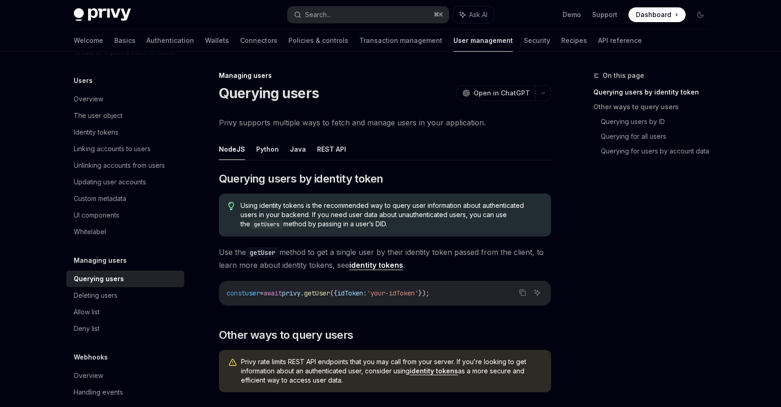
click at [224, 94] on h1 "Querying users" at bounding box center [269, 93] width 100 height 17
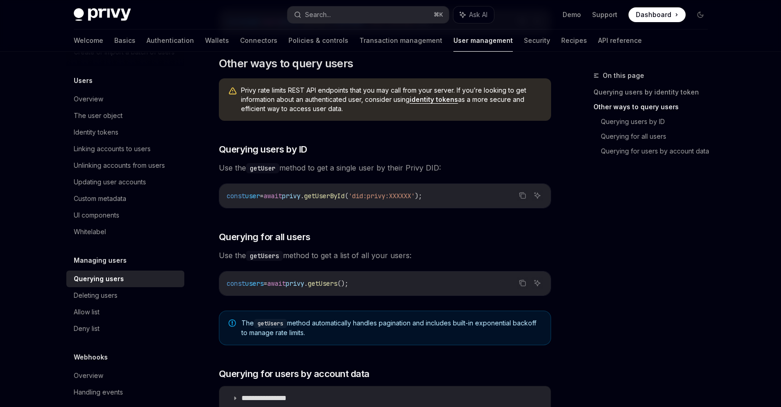
scroll to position [275, 0]
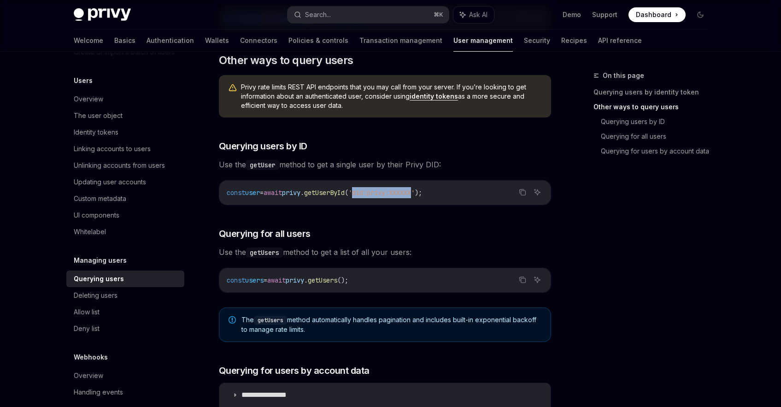
drag, startPoint x: 375, startPoint y: 194, endPoint x: 436, endPoint y: 195, distance: 61.3
click at [415, 195] on span "'did:privy:XXXXXX'" at bounding box center [381, 192] width 66 height 8
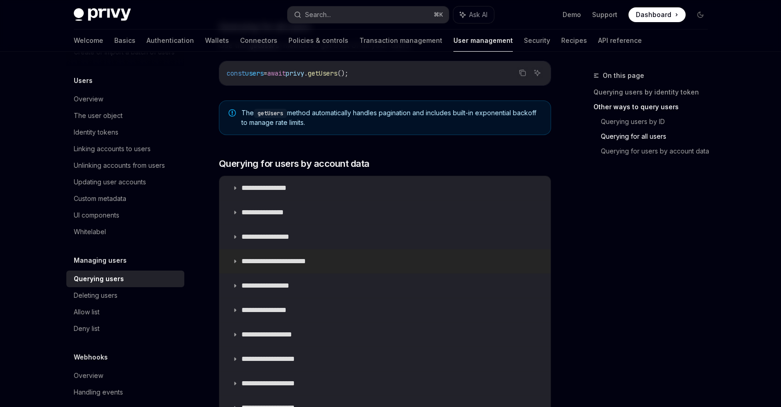
scroll to position [482, 0]
click at [263, 184] on p "**********" at bounding box center [271, 187] width 60 height 9
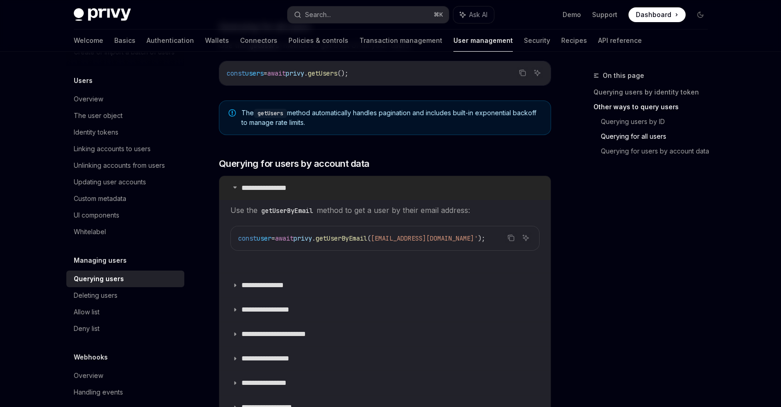
click at [263, 183] on p "**********" at bounding box center [271, 187] width 60 height 9
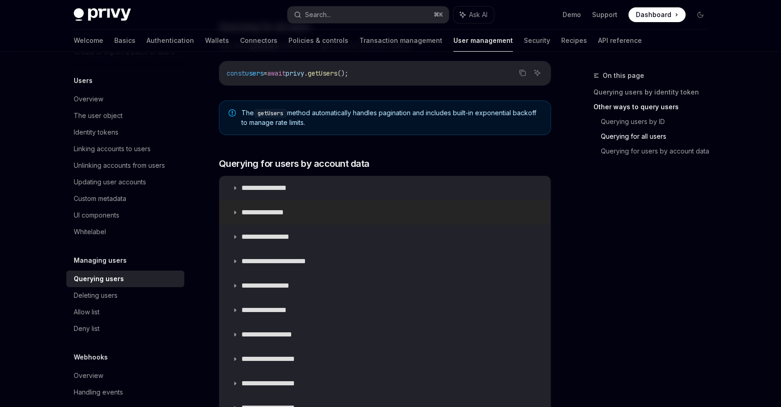
click at [263, 208] on p "**********" at bounding box center [272, 212] width 62 height 9
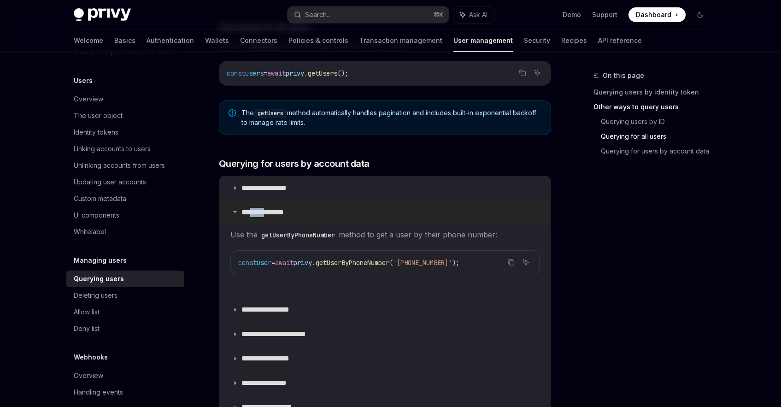
click at [263, 208] on p "**********" at bounding box center [272, 212] width 62 height 9
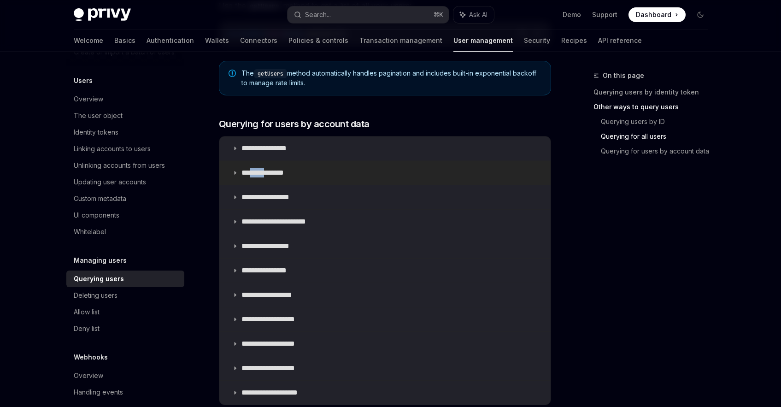
scroll to position [562, 0]
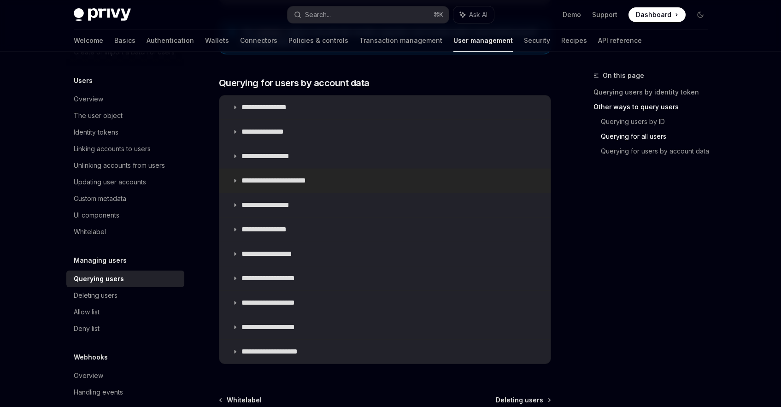
click at [306, 179] on p "**********" at bounding box center [283, 180] width 84 height 9
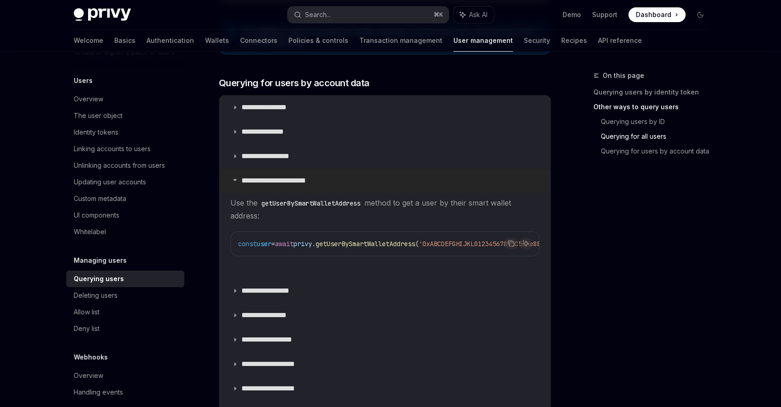
click at [306, 179] on p "**********" at bounding box center [283, 180] width 84 height 9
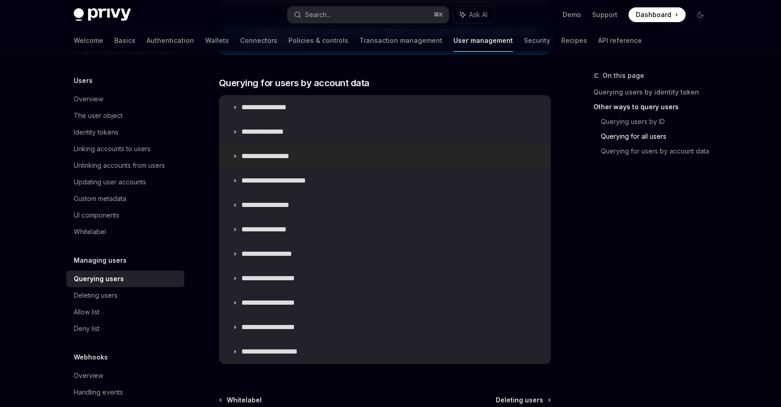
click at [284, 162] on summary "**********" at bounding box center [384, 156] width 331 height 24
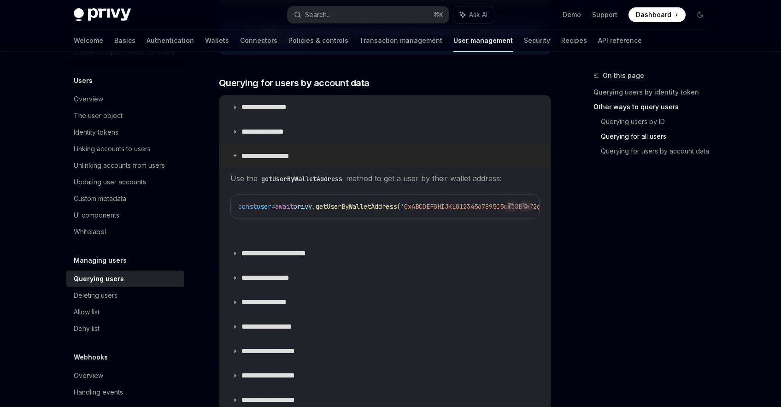
click at [284, 162] on summary "**********" at bounding box center [384, 156] width 331 height 24
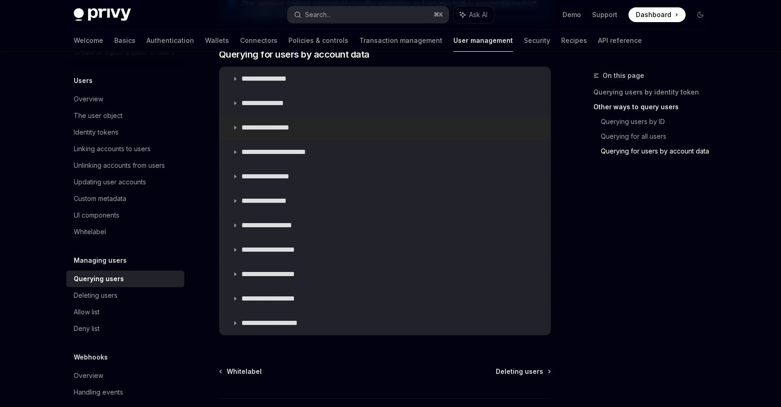
scroll to position [599, 0]
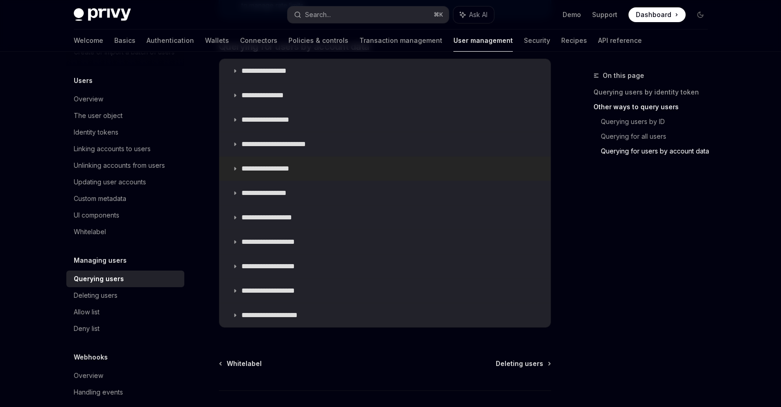
click at [296, 178] on summary "**********" at bounding box center [384, 169] width 331 height 24
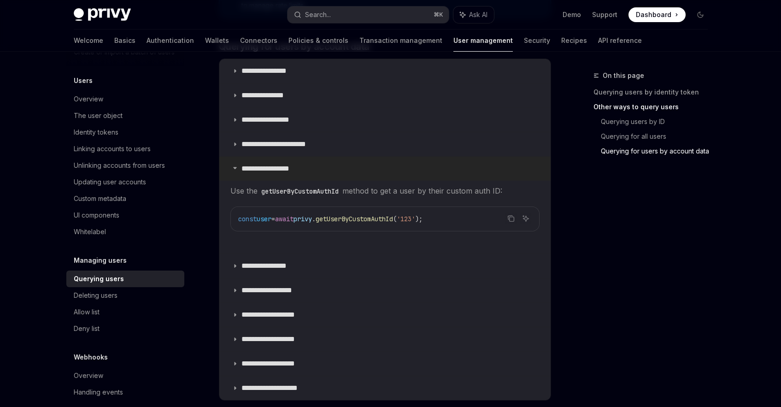
click at [296, 178] on summary "**********" at bounding box center [384, 169] width 331 height 24
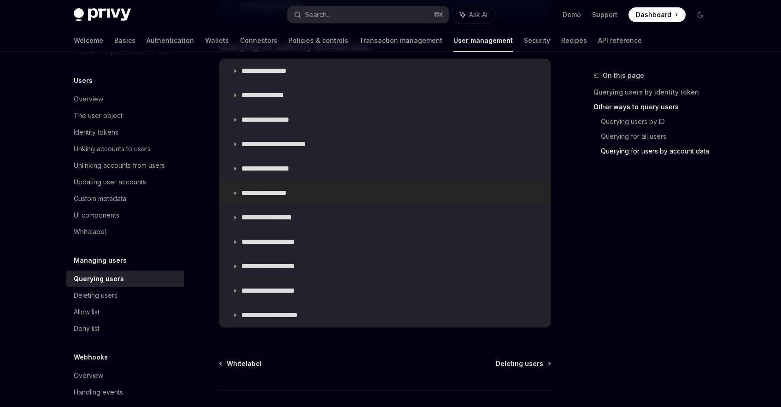
click at [289, 193] on p "**********" at bounding box center [268, 192] width 55 height 9
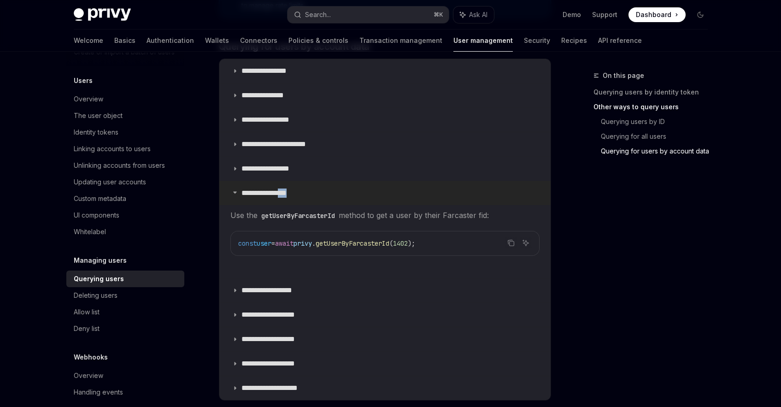
click at [289, 193] on p "**********" at bounding box center [268, 192] width 55 height 9
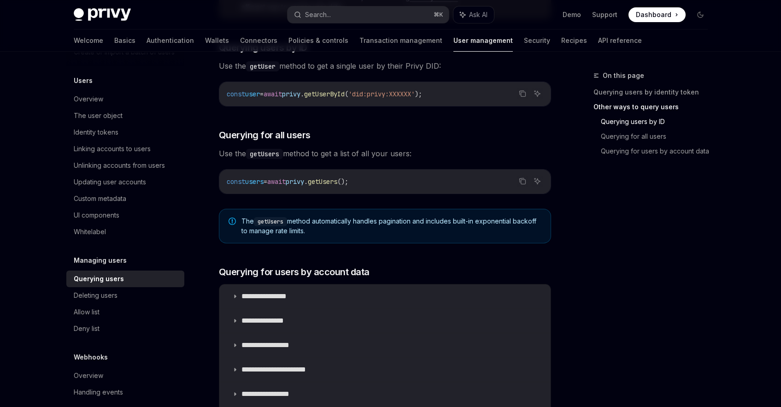
scroll to position [371, 0]
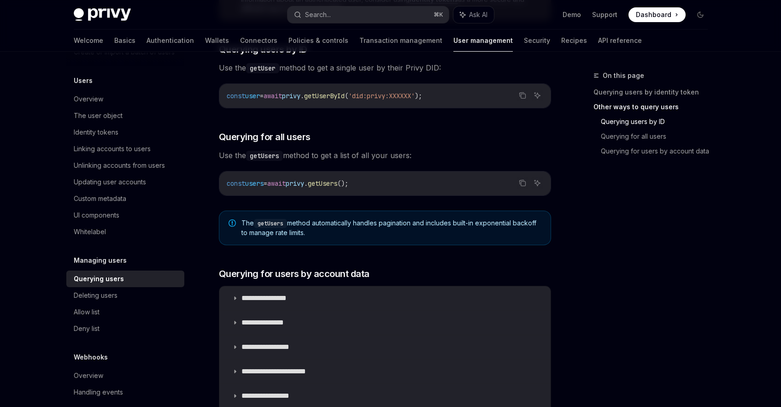
click at [394, 220] on span "The getUsers method automatically handles pagination and includes built-in expo…" at bounding box center [391, 227] width 300 height 19
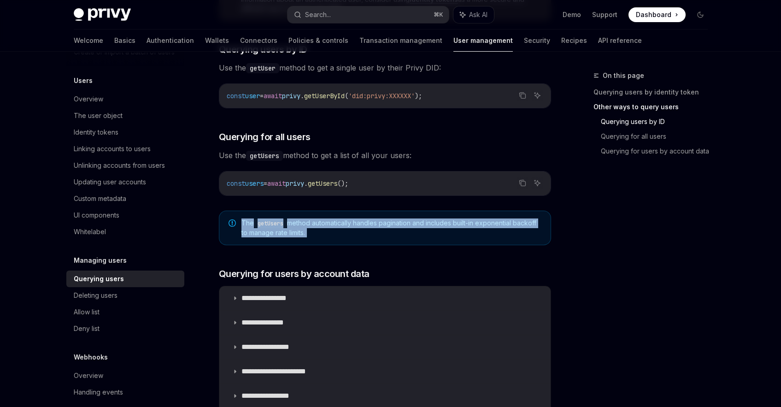
click at [394, 220] on span "The getUsers method automatically handles pagination and includes built-in expo…" at bounding box center [391, 227] width 300 height 19
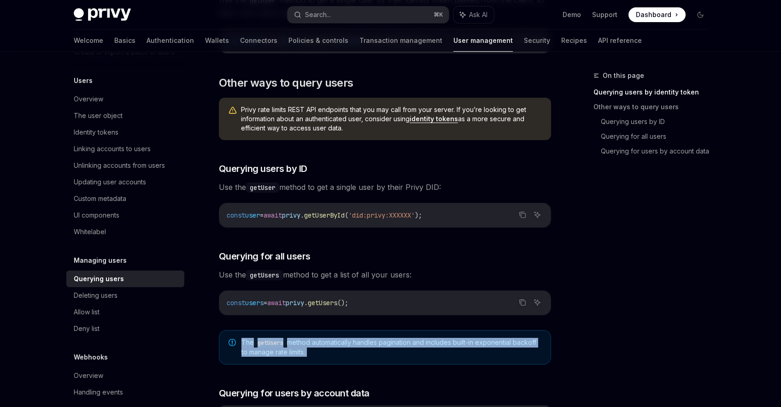
scroll to position [253, 0]
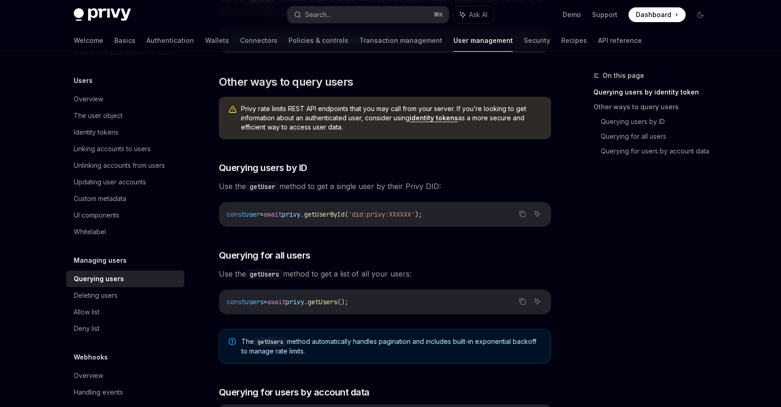
drag, startPoint x: 447, startPoint y: 215, endPoint x: 336, endPoint y: 219, distance: 110.2
click at [336, 219] on code "const user = await privy . getUserById ( 'did:privy:XXXXXX' );" at bounding box center [385, 214] width 317 height 11
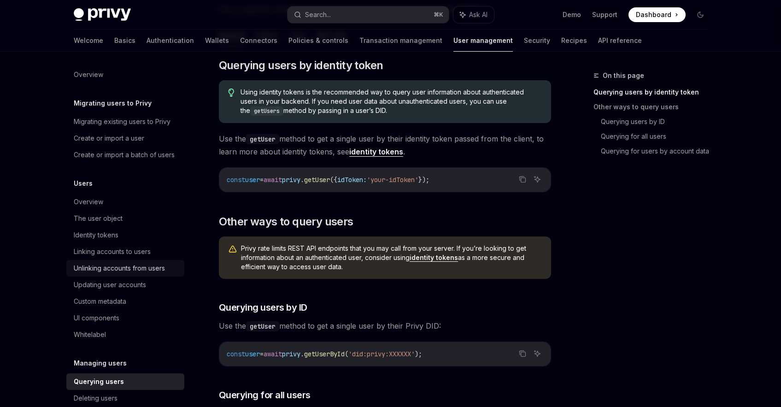
scroll to position [0, 0]
click at [104, 209] on link "Overview" at bounding box center [125, 202] width 118 height 17
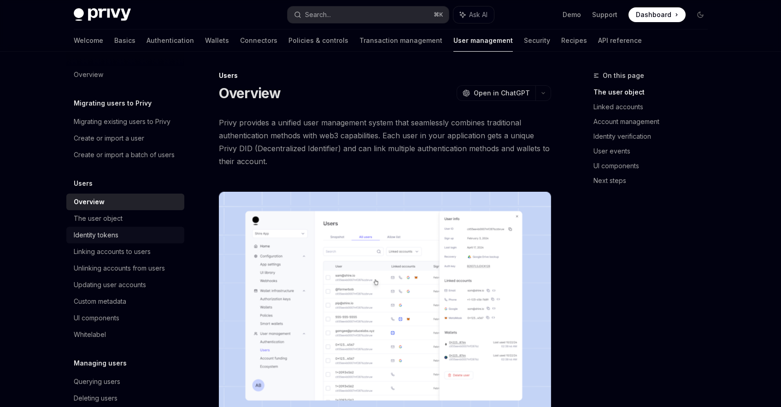
click at [101, 229] on link "Identity tokens" at bounding box center [125, 235] width 118 height 17
type textarea "*"
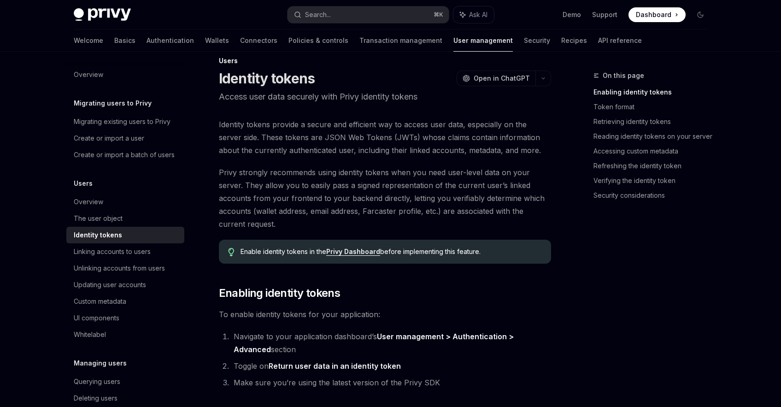
scroll to position [17, 0]
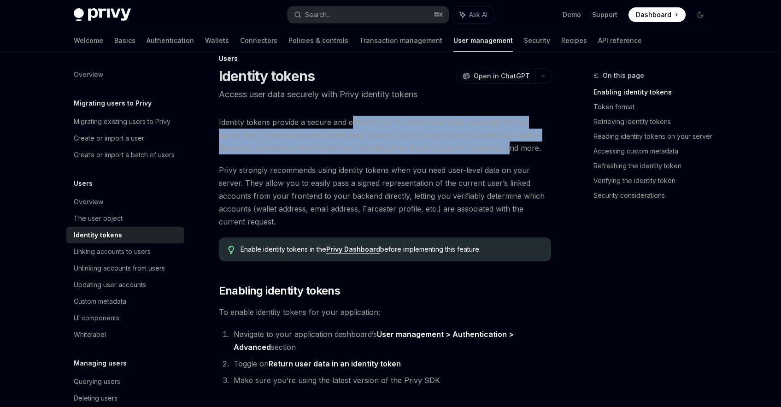
drag, startPoint x: 350, startPoint y: 119, endPoint x: 471, endPoint y: 145, distance: 123.1
click at [471, 145] on span "Identity tokens provide a secure and efficient way to access user data, especia…" at bounding box center [385, 135] width 332 height 39
drag, startPoint x: 485, startPoint y: 150, endPoint x: 347, endPoint y: 124, distance: 140.6
click at [347, 124] on span "Identity tokens provide a secure and efficient way to access user data, especia…" at bounding box center [385, 135] width 332 height 39
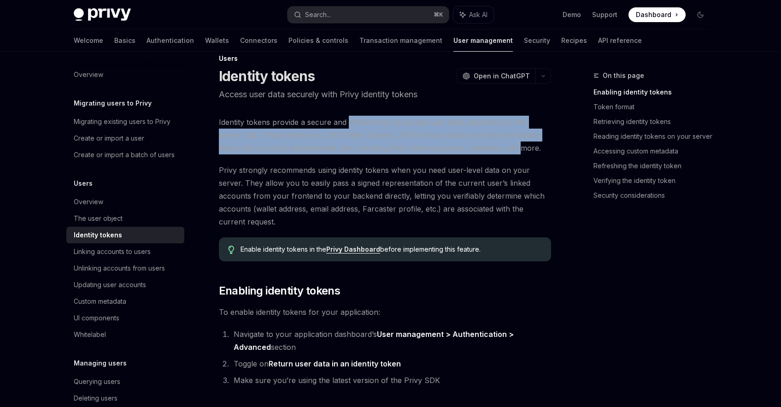
click at [347, 124] on span "Identity tokens provide a secure and efficient way to access user data, especia…" at bounding box center [385, 135] width 332 height 39
drag, startPoint x: 293, startPoint y: 123, endPoint x: 521, endPoint y: 152, distance: 229.5
click at [521, 152] on span "Identity tokens provide a secure and efficient way to access user data, especia…" at bounding box center [385, 135] width 332 height 39
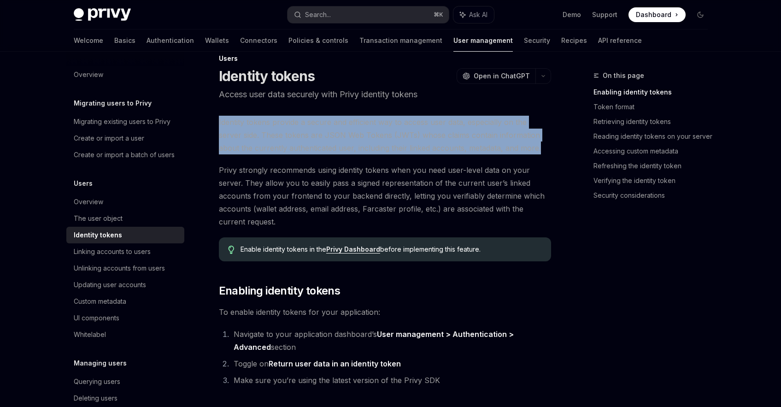
drag, startPoint x: 521, startPoint y: 152, endPoint x: 218, endPoint y: 118, distance: 304.2
click at [219, 118] on span "Identity tokens provide a secure and efficient way to access user data, especia…" at bounding box center [385, 135] width 332 height 39
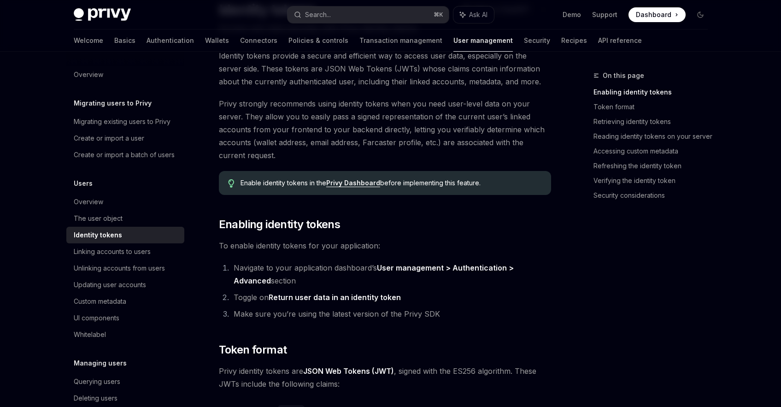
scroll to position [0, 0]
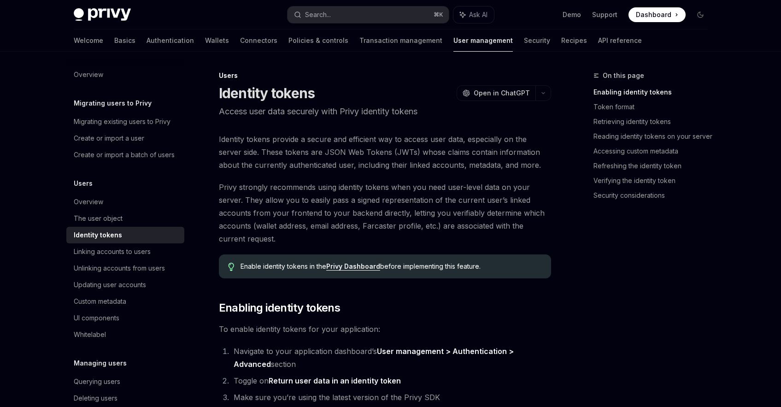
click at [251, 94] on h1 "Identity tokens" at bounding box center [267, 93] width 96 height 17
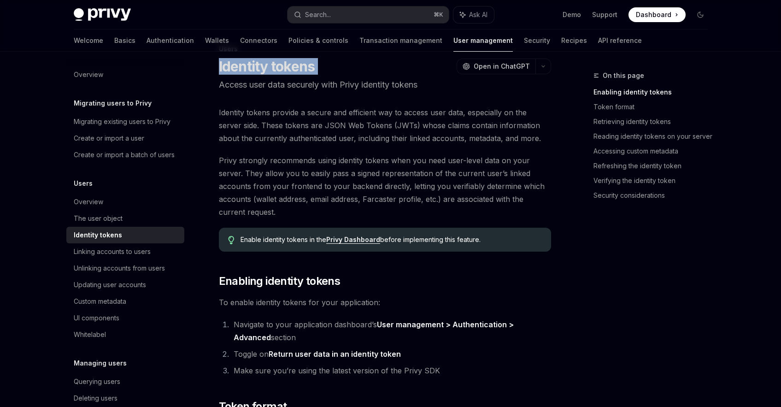
scroll to position [29, 0]
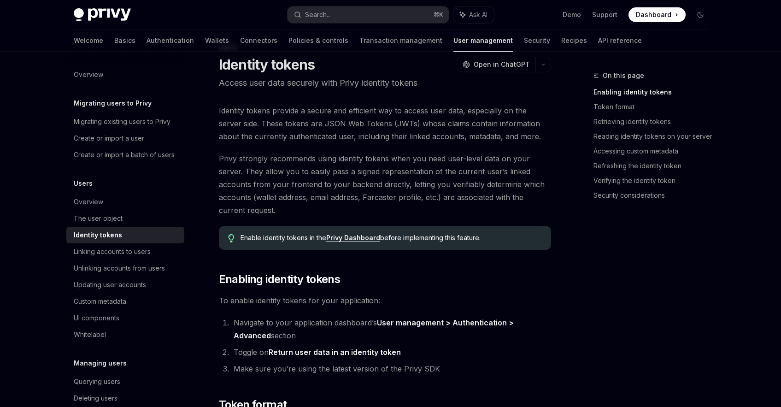
click at [318, 160] on span "Privy strongly recommends using identity tokens when you need user-level data o…" at bounding box center [385, 184] width 332 height 65
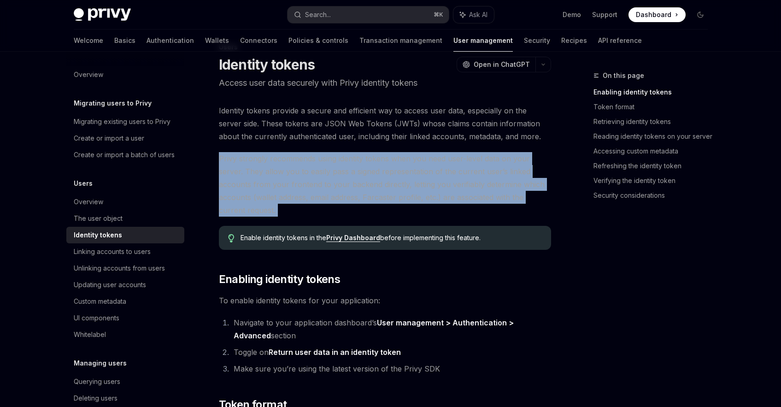
click at [318, 160] on span "Privy strongly recommends using identity tokens when you need user-level data o…" at bounding box center [385, 184] width 332 height 65
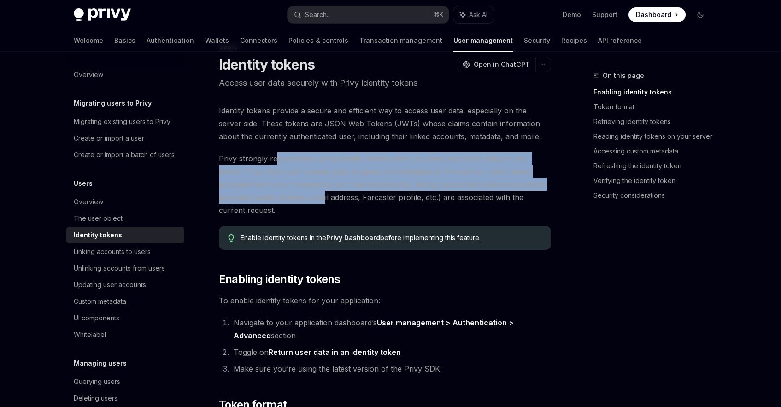
drag, startPoint x: 274, startPoint y: 158, endPoint x: 325, endPoint y: 200, distance: 66.8
click at [325, 200] on span "Privy strongly recommends using identity tokens when you need user-level data o…" at bounding box center [385, 184] width 332 height 65
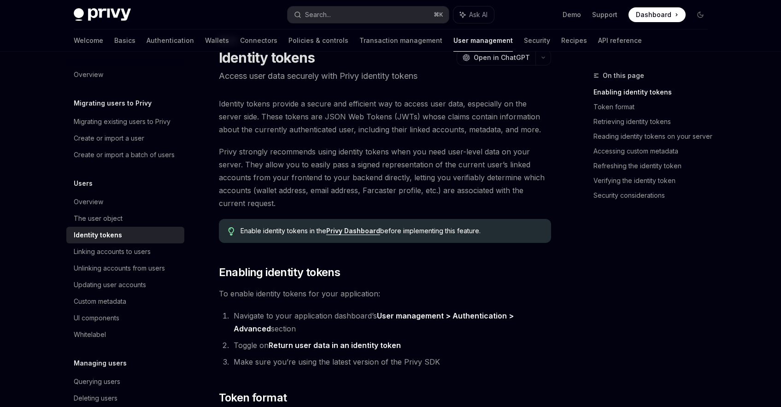
scroll to position [48, 0]
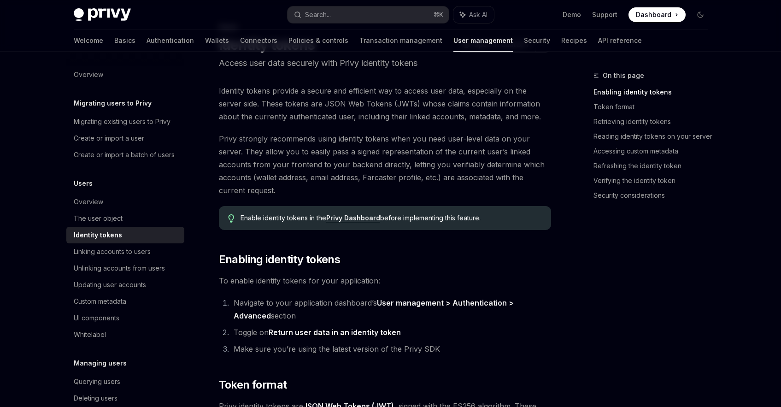
click at [370, 220] on link "Privy Dashboard" at bounding box center [353, 218] width 54 height 8
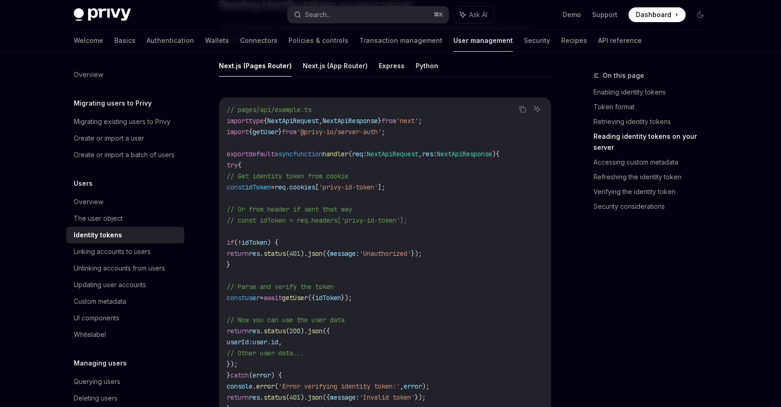
scroll to position [1329, 0]
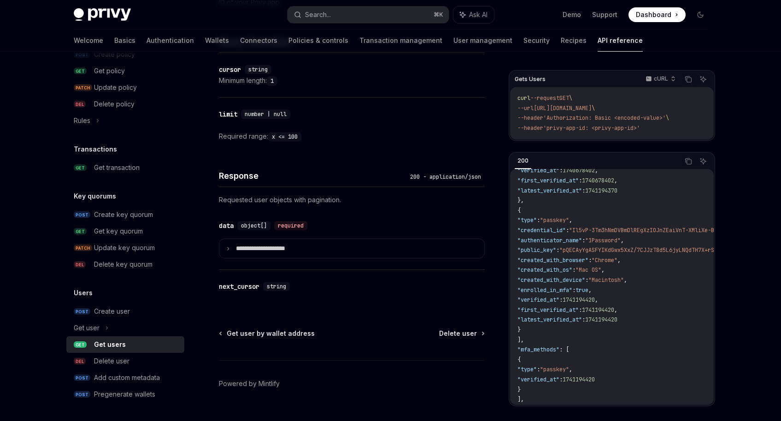
scroll to position [350, 0]
